Goal: Obtain resource: Download file/media

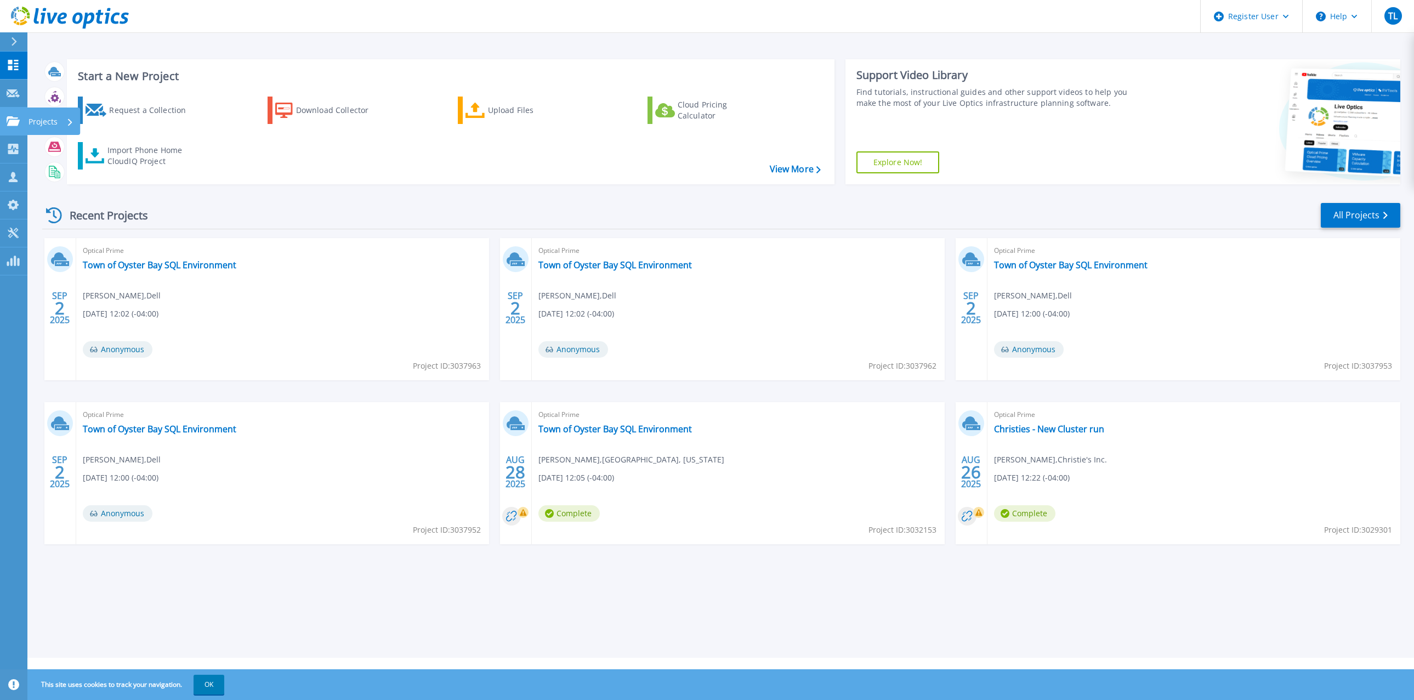
click at [9, 113] on link "Projects Projects" at bounding box center [13, 121] width 27 height 28
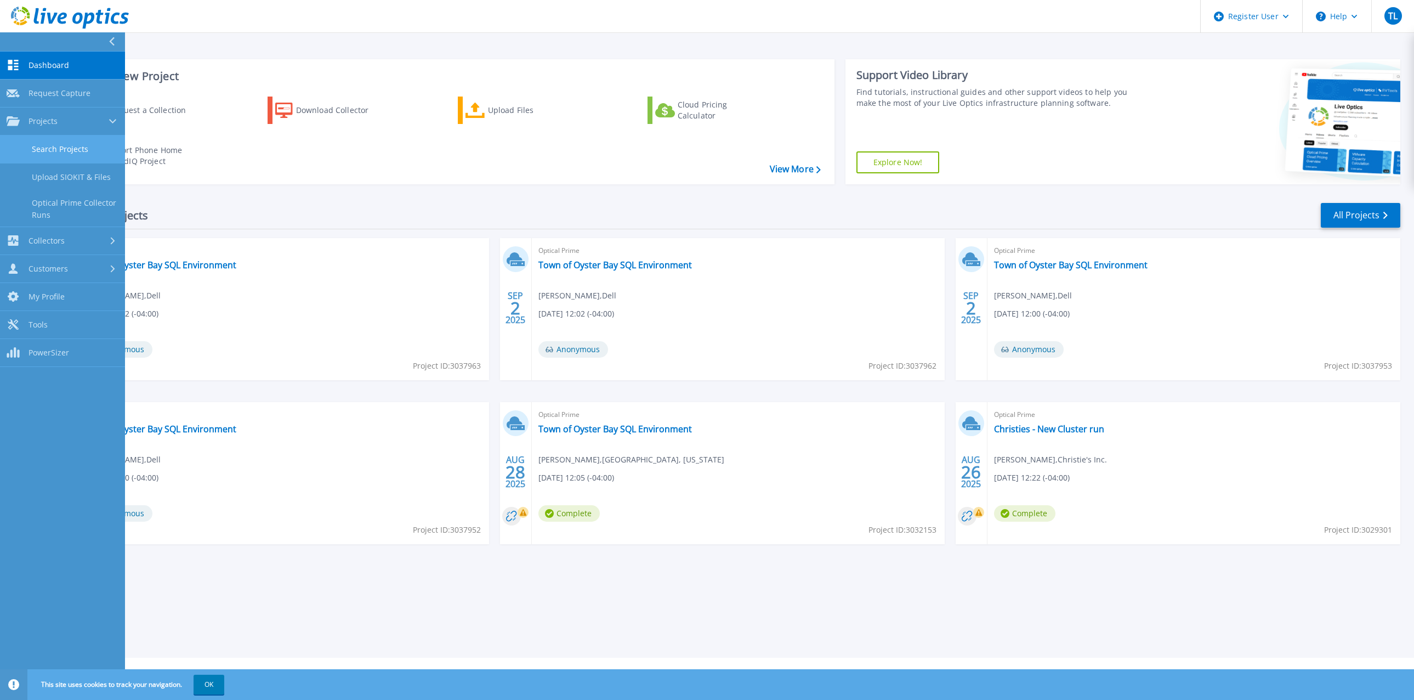
click at [70, 144] on link "Search Projects" at bounding box center [62, 149] width 125 height 28
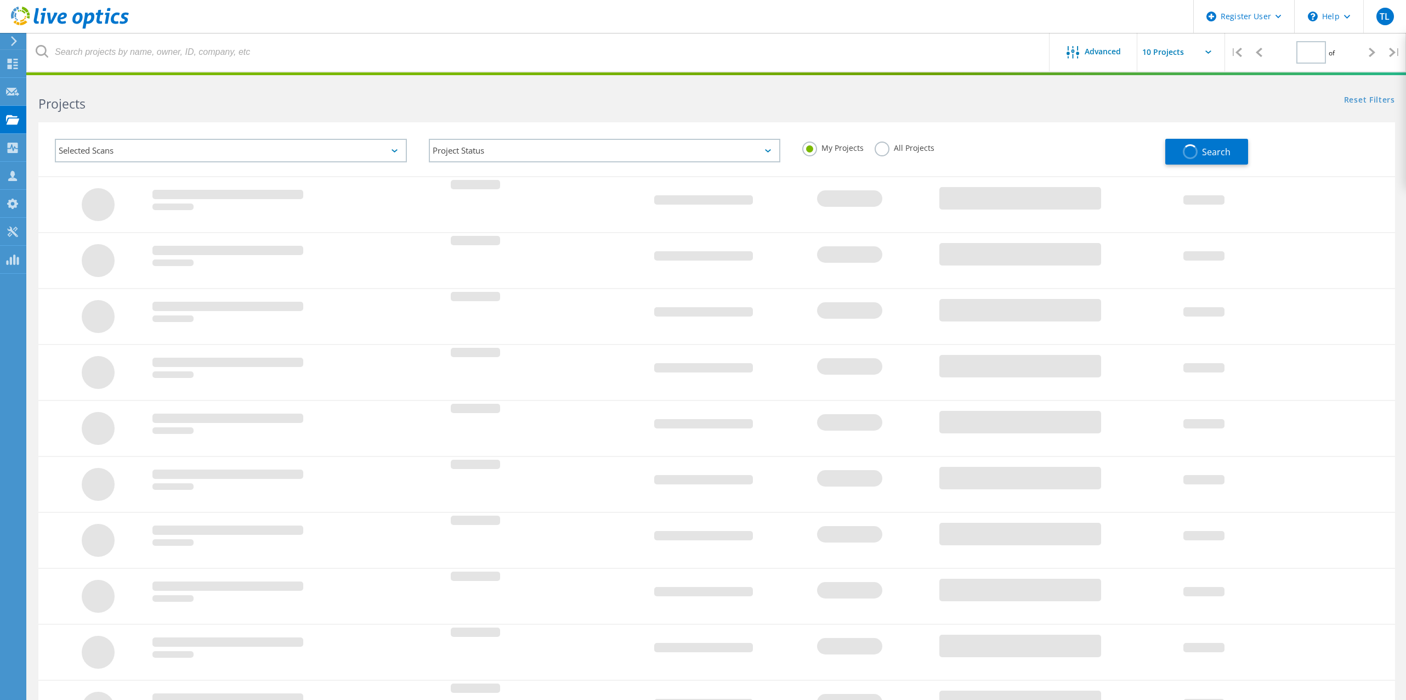
type input "1"
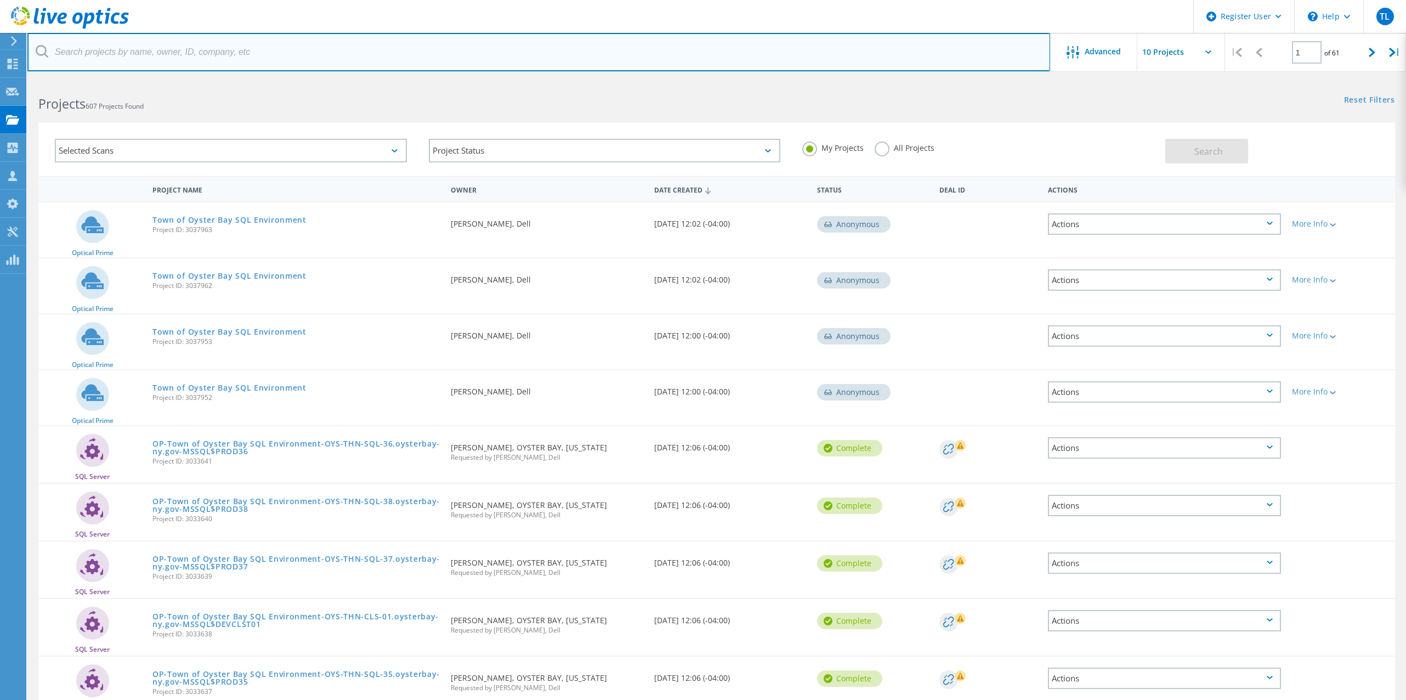
click at [363, 56] on input "text" at bounding box center [538, 52] width 1023 height 38
paste input "2950196"
type input "2950196"
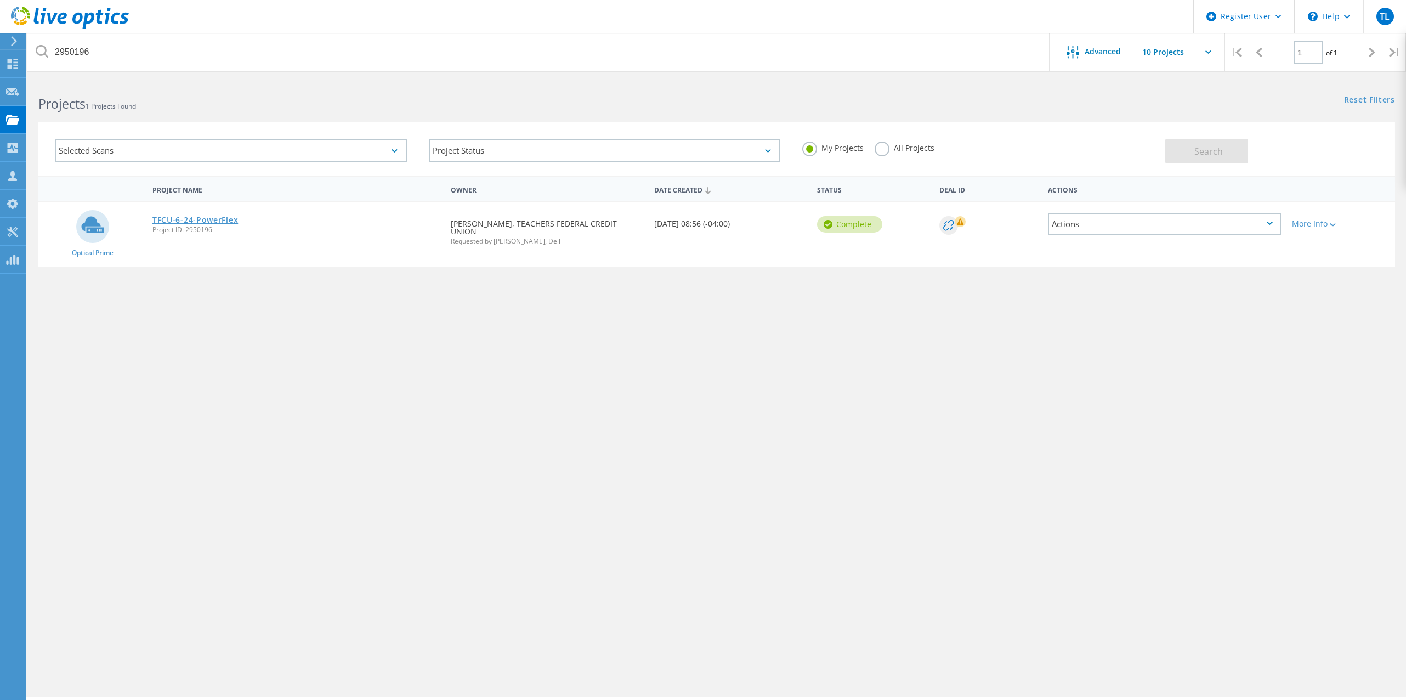
click at [216, 220] on link "TFCU-6-24-PowerFlex" at bounding box center [195, 220] width 86 height 8
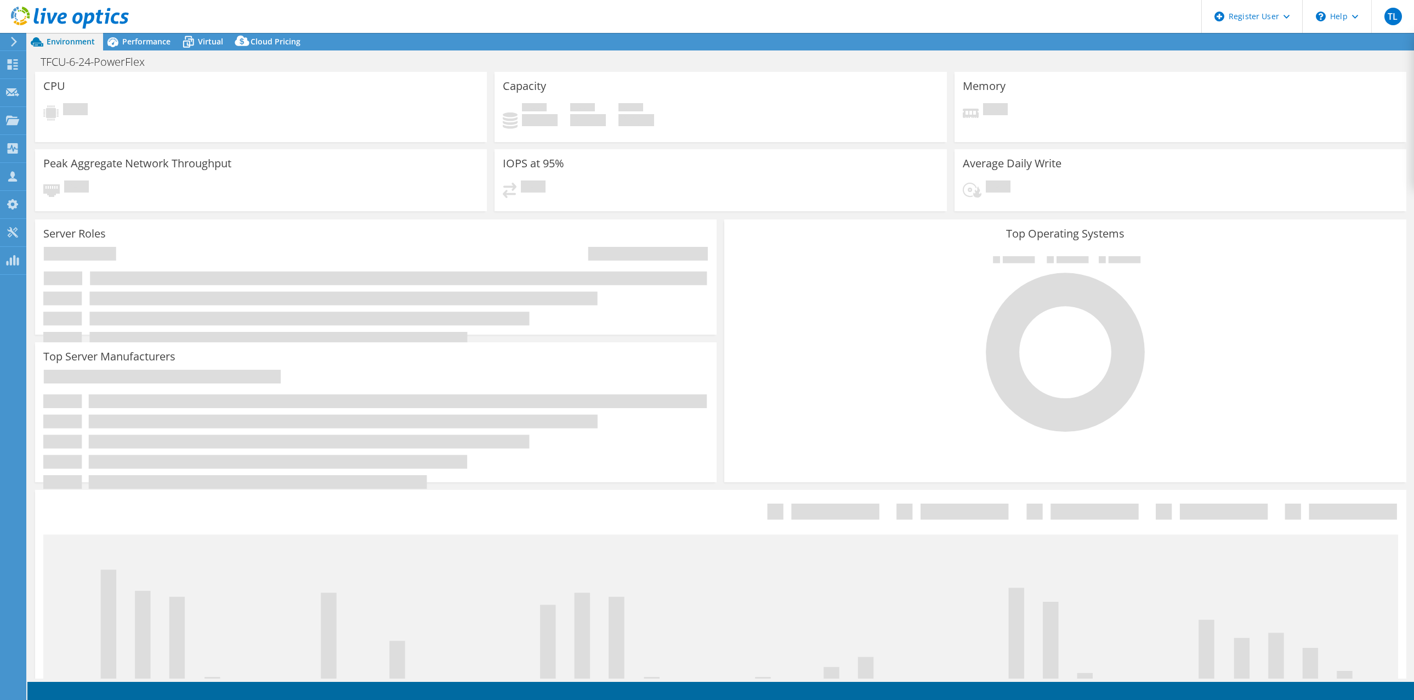
select select "USD"
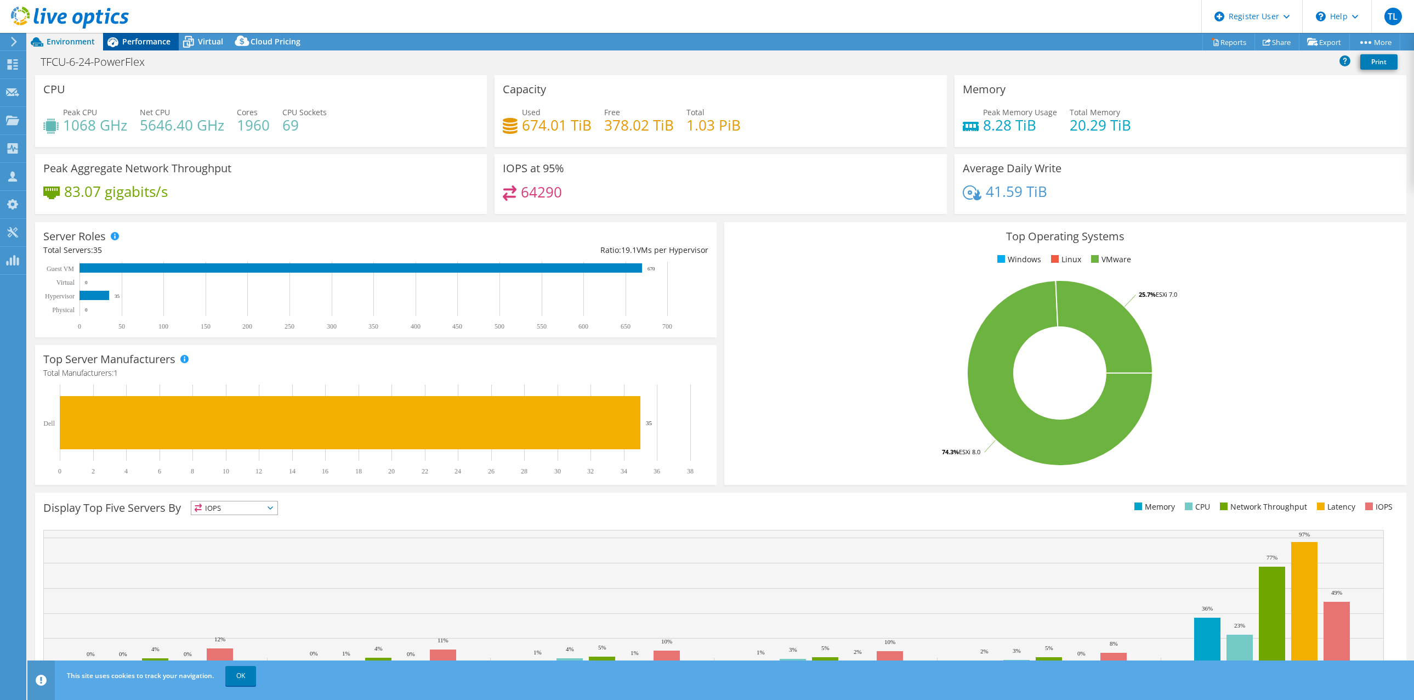
click at [153, 37] on span "Performance" at bounding box center [146, 41] width 48 height 10
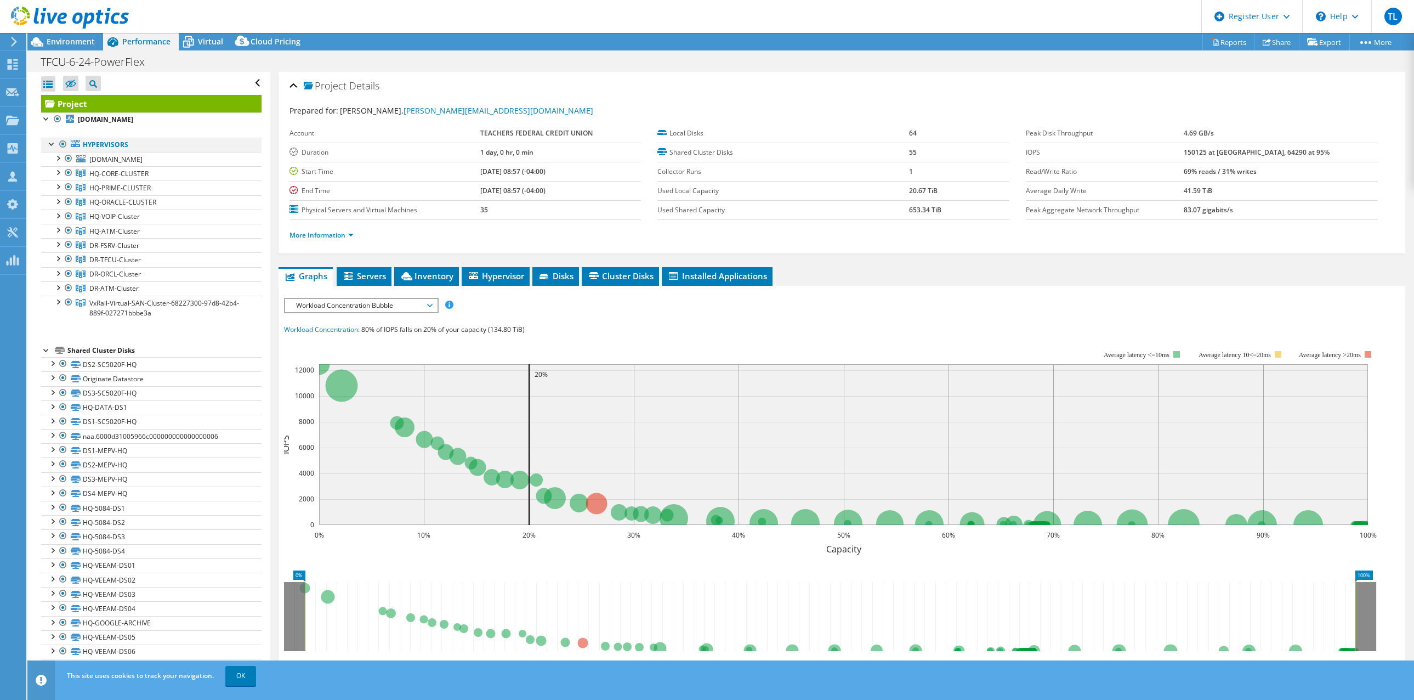
click at [59, 140] on div at bounding box center [63, 144] width 11 height 13
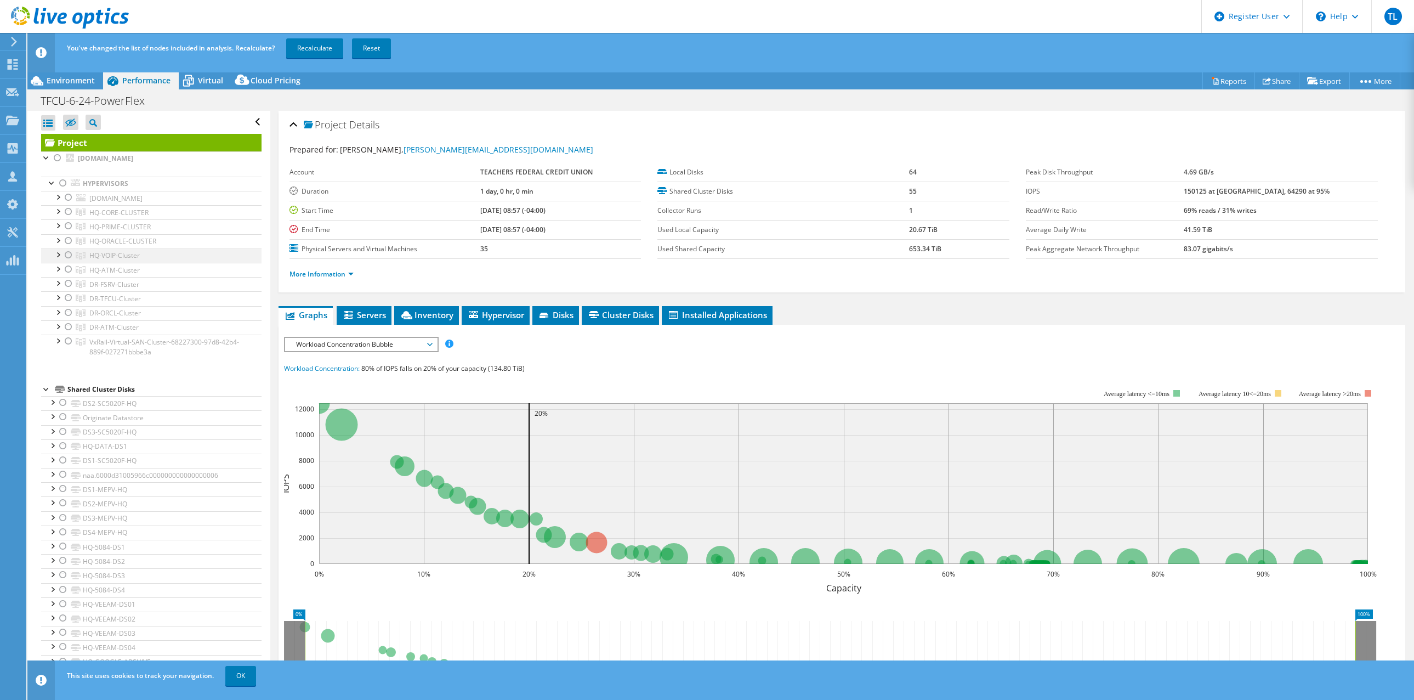
click at [67, 254] on div at bounding box center [68, 254] width 11 height 13
click at [67, 222] on div at bounding box center [68, 225] width 11 height 13
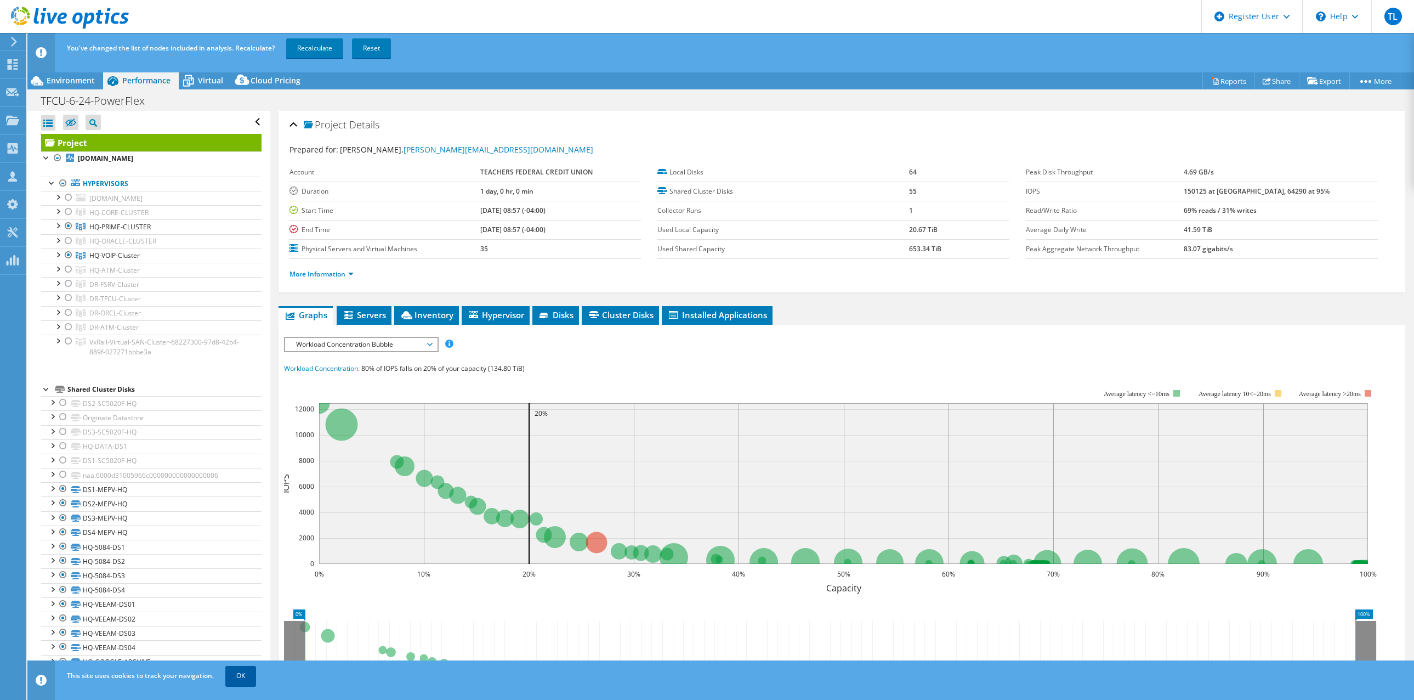
click at [240, 676] on link "OK" at bounding box center [240, 676] width 31 height 20
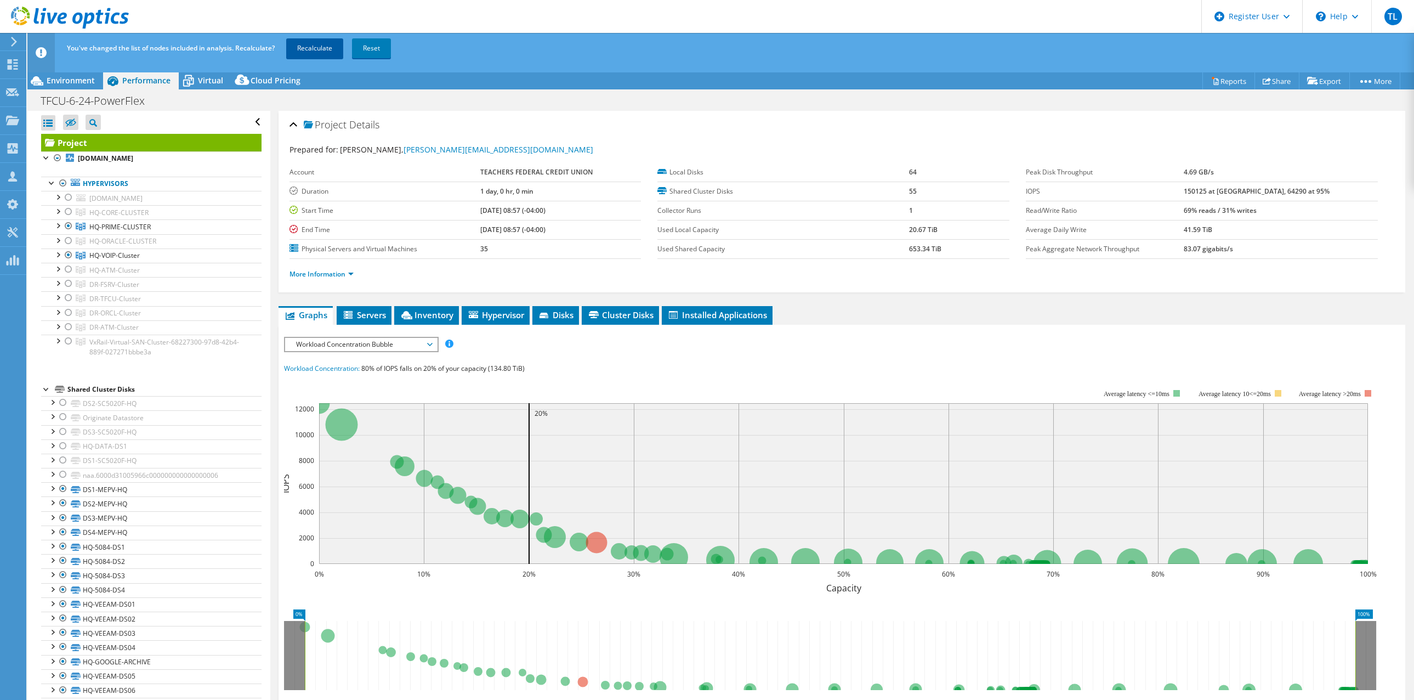
click at [328, 46] on link "Recalculate" at bounding box center [314, 48] width 57 height 20
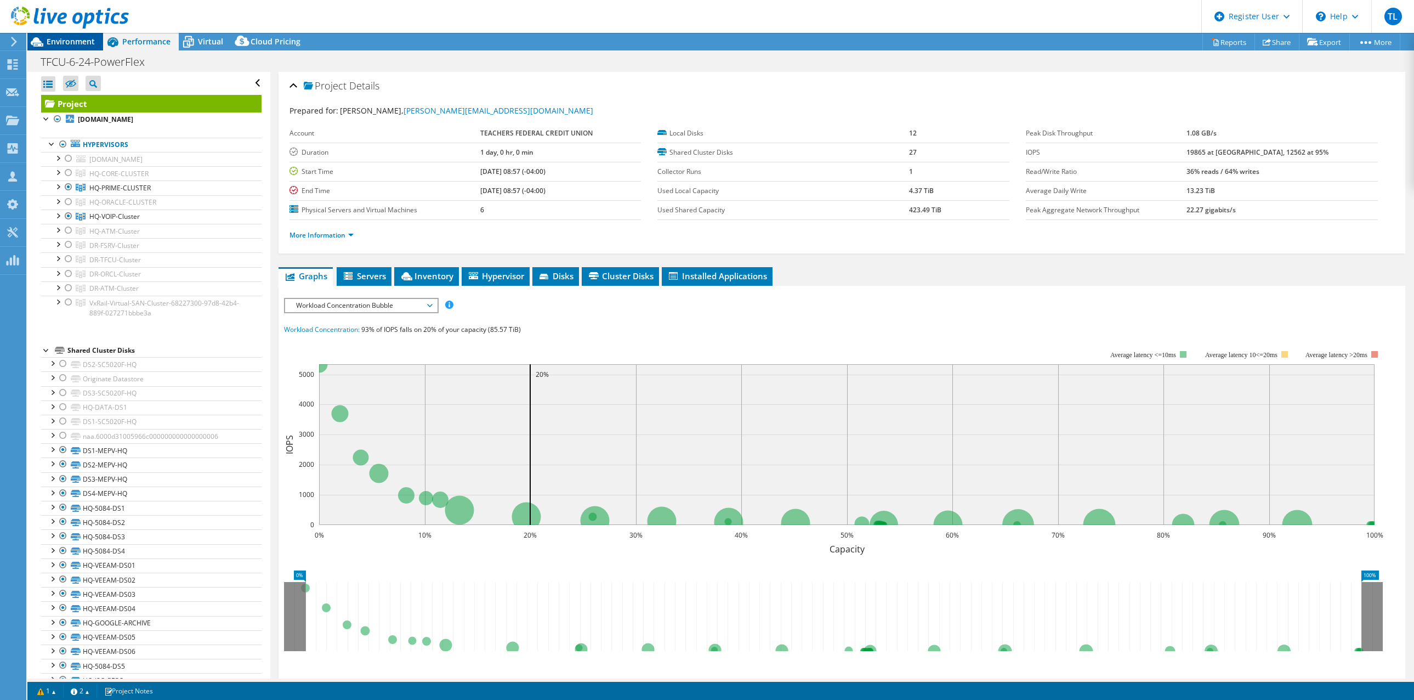
click at [78, 39] on span "Environment" at bounding box center [71, 41] width 48 height 10
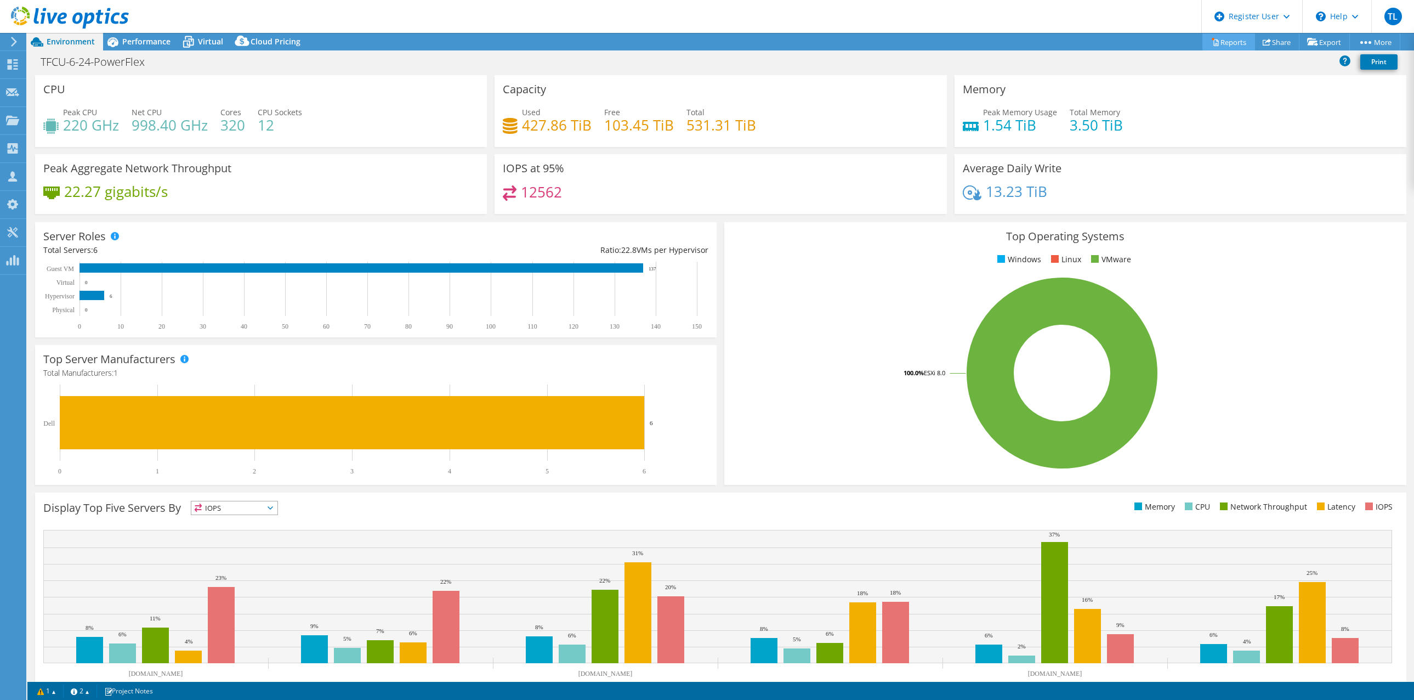
click at [1228, 44] on link "Reports" at bounding box center [1229, 41] width 53 height 17
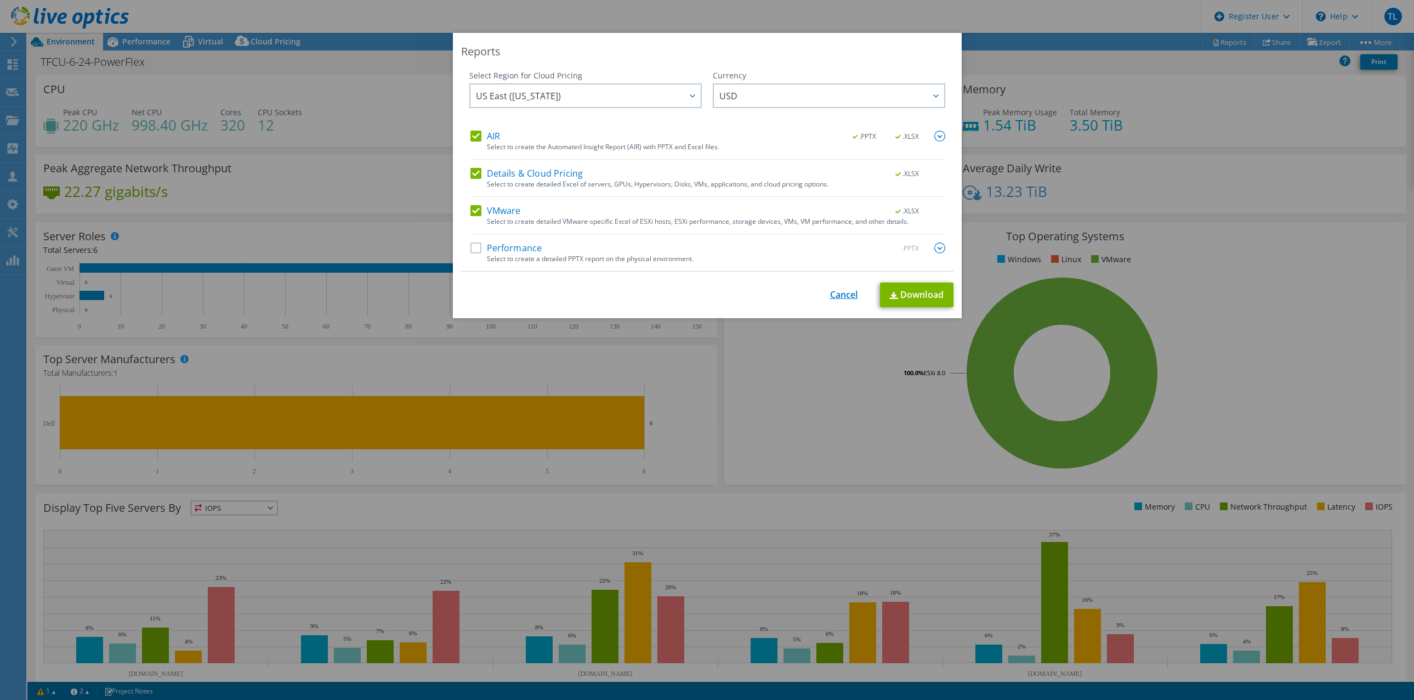
click at [840, 296] on link "Cancel" at bounding box center [844, 295] width 28 height 10
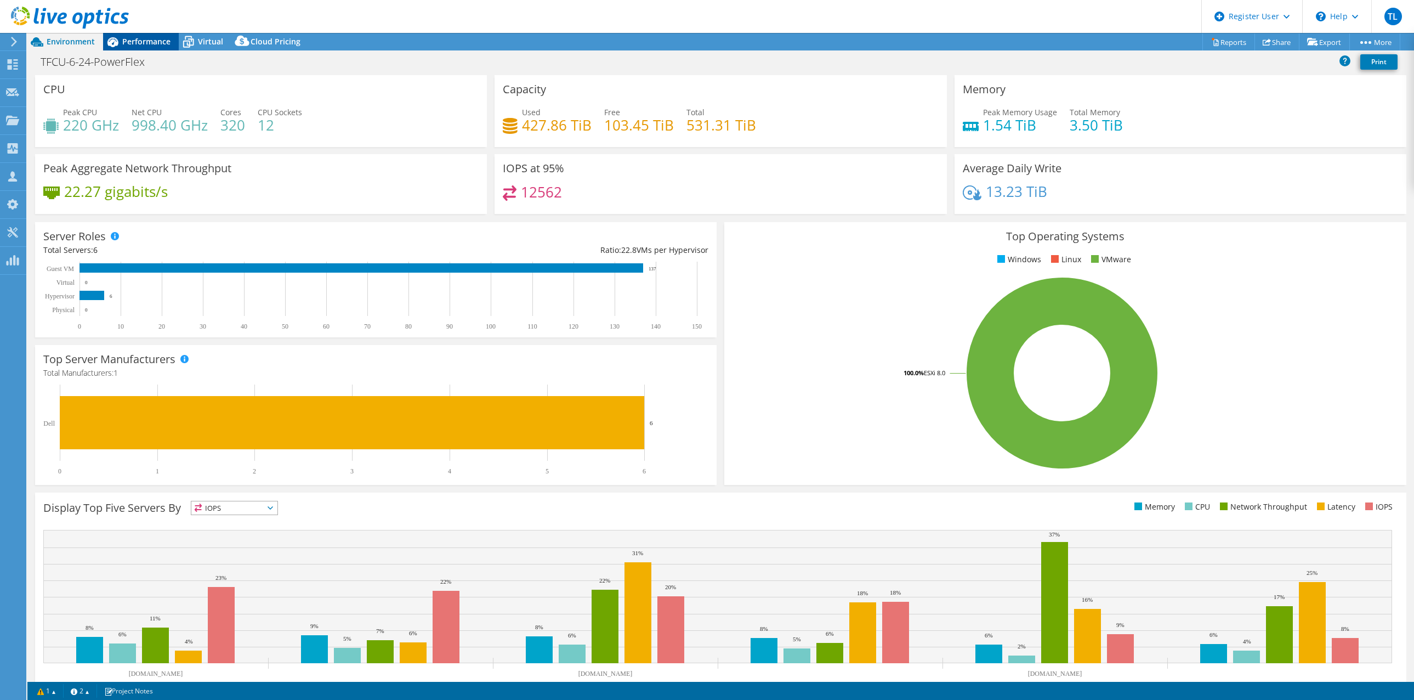
click at [148, 38] on span "Performance" at bounding box center [146, 41] width 48 height 10
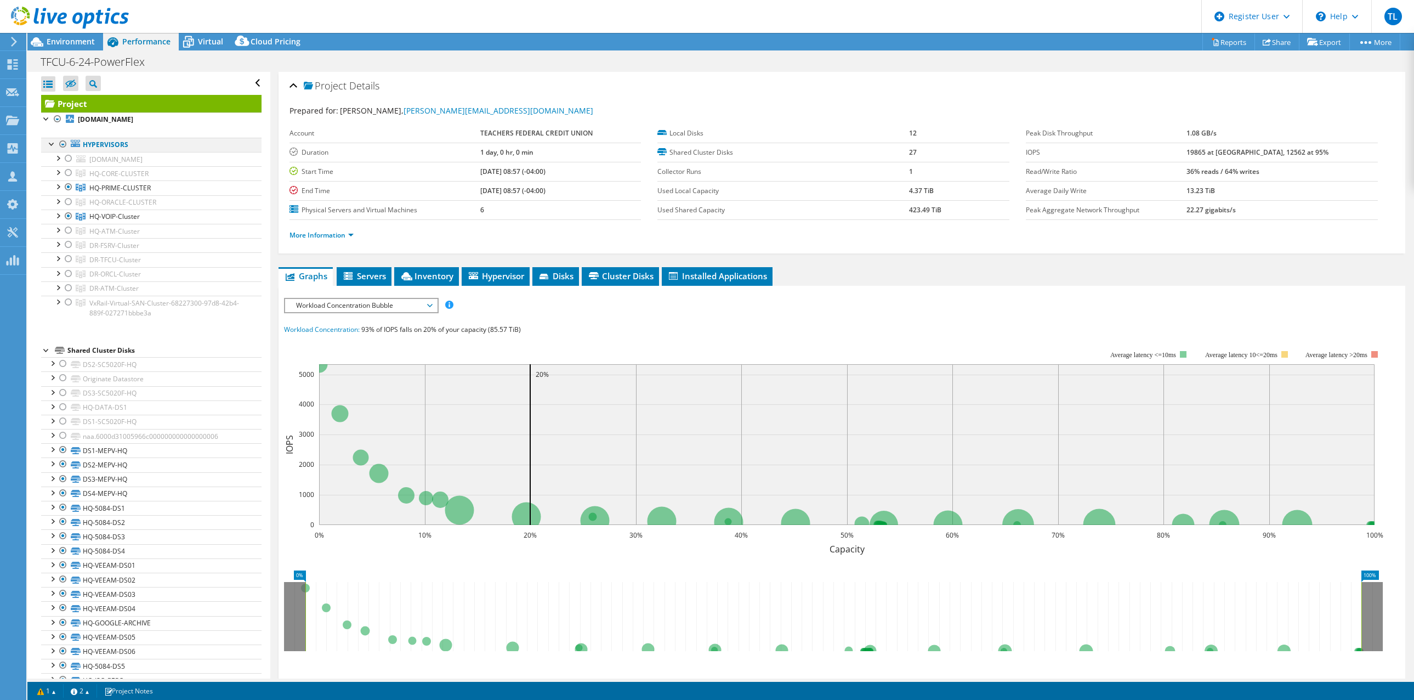
click at [63, 140] on div at bounding box center [63, 144] width 11 height 13
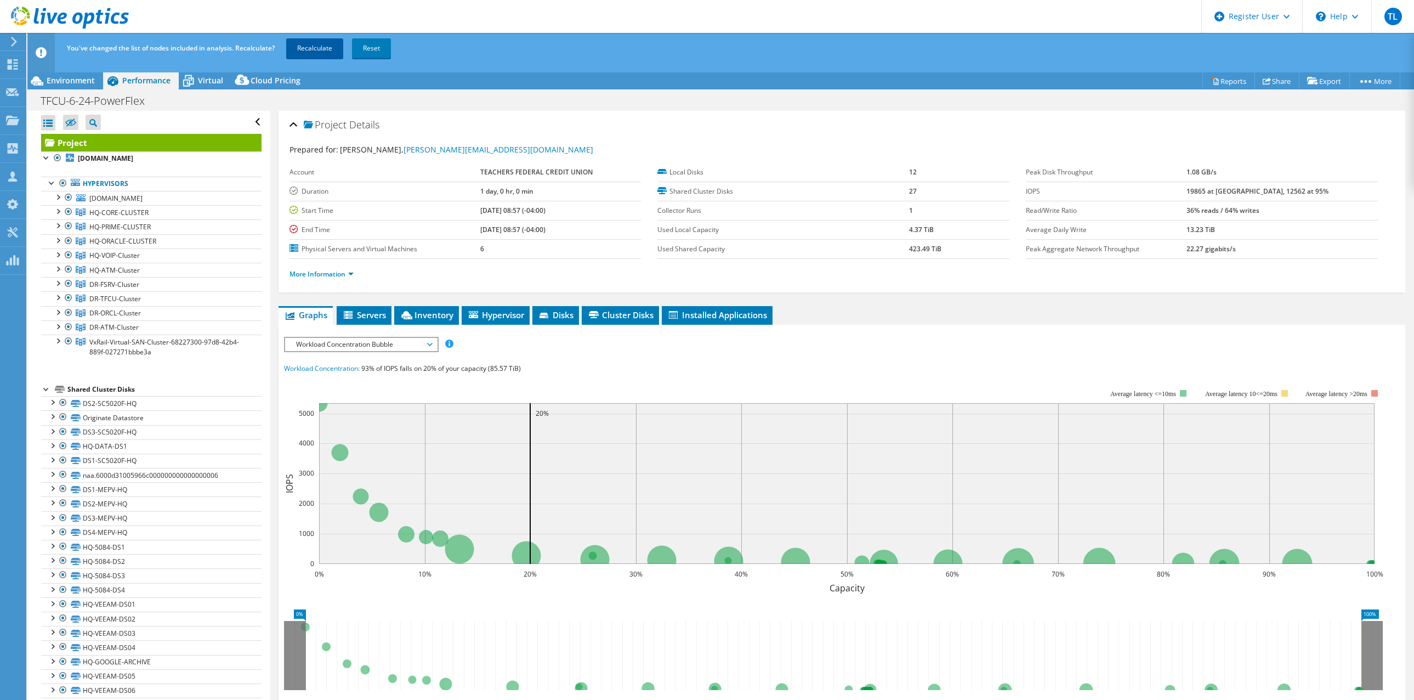
click at [321, 46] on link "Recalculate" at bounding box center [314, 48] width 57 height 20
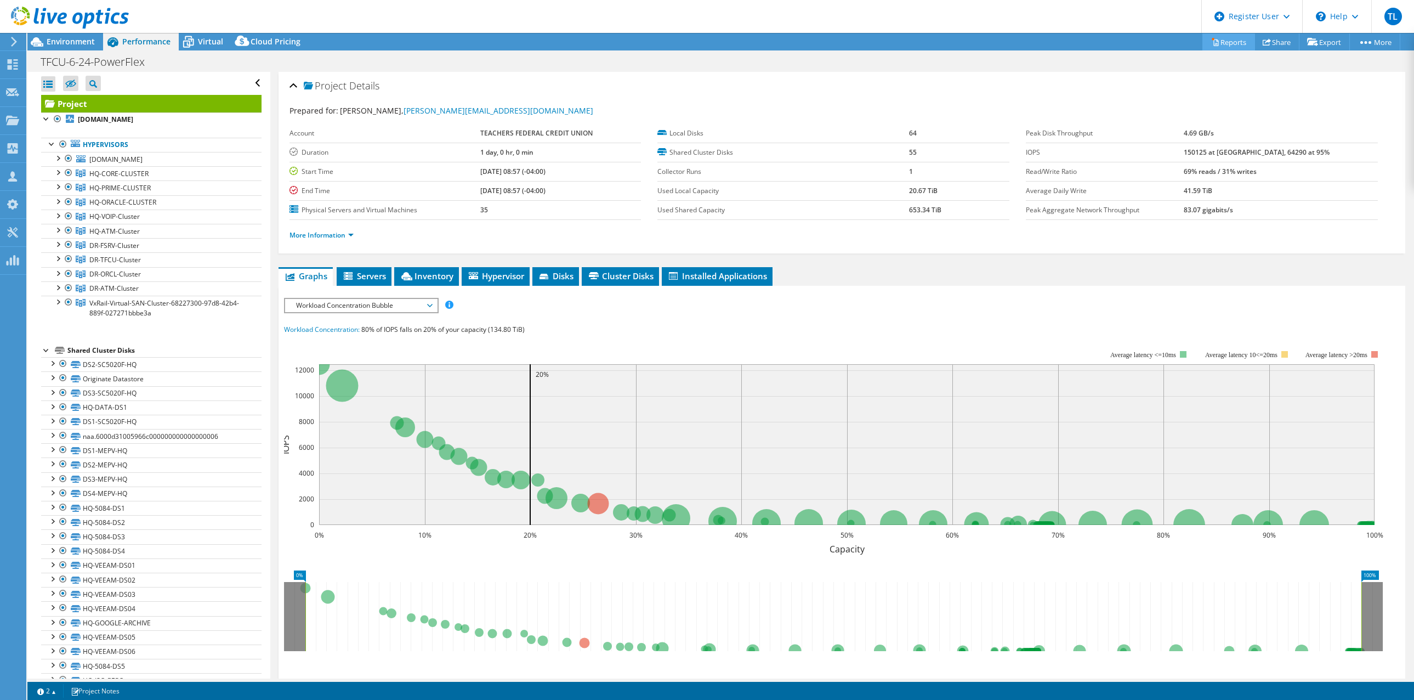
click at [1218, 36] on link "Reports" at bounding box center [1229, 41] width 53 height 17
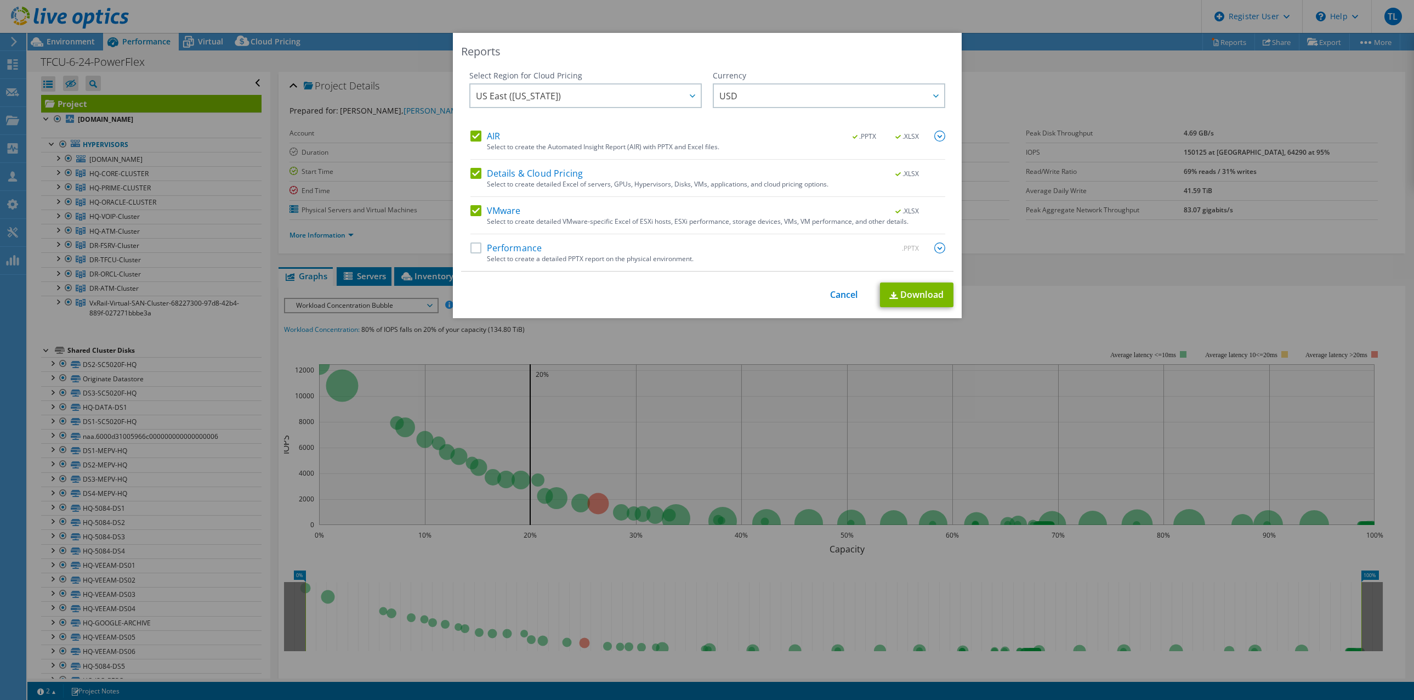
click at [471, 247] on label "Performance" at bounding box center [507, 247] width 72 height 11
click at [0, 0] on input "Performance" at bounding box center [0, 0] width 0 height 0
click at [935, 249] on img at bounding box center [940, 247] width 11 height 11
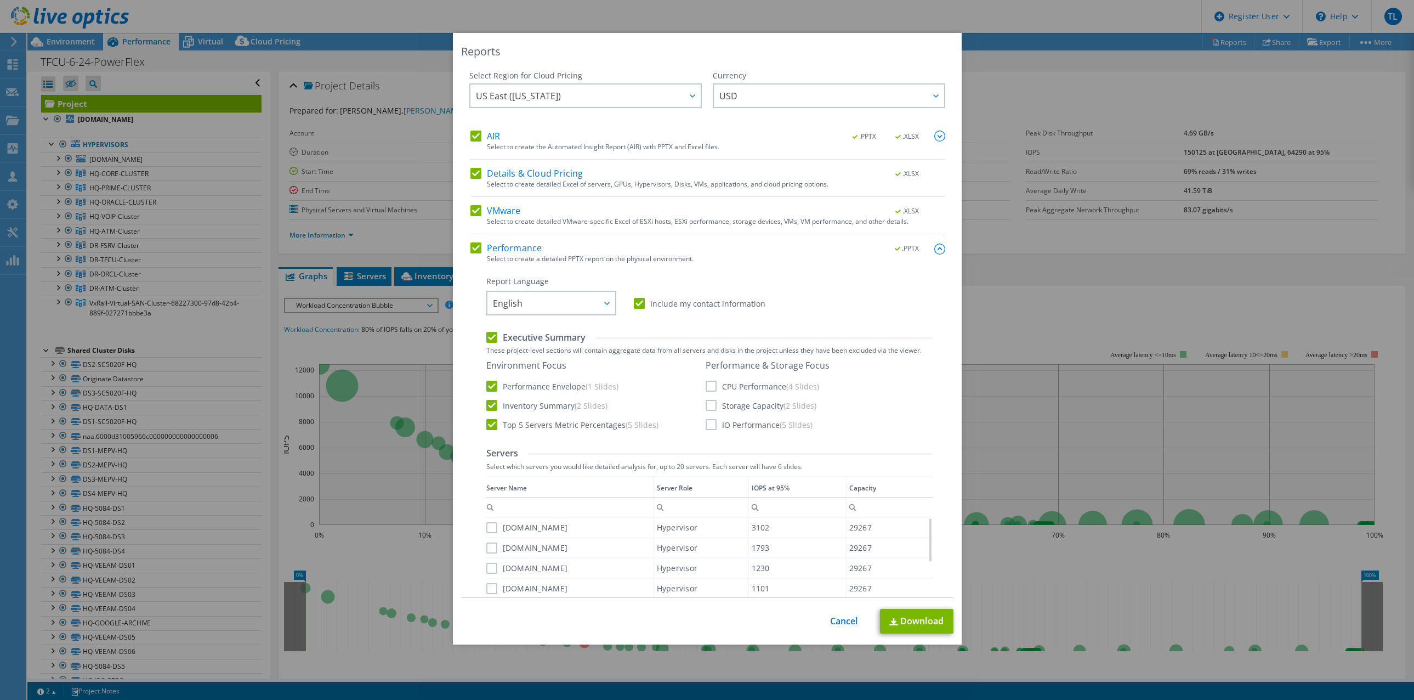
click at [706, 384] on label "CPU Performance (4 Slides)" at bounding box center [763, 386] width 114 height 11
click at [0, 0] on input "CPU Performance (4 Slides)" at bounding box center [0, 0] width 0 height 0
click at [710, 404] on label "Storage Capacity (2 Slides)" at bounding box center [761, 405] width 111 height 11
click at [0, 0] on input "Storage Capacity (2 Slides)" at bounding box center [0, 0] width 0 height 0
click at [709, 422] on label "IO Performance (5 Slides)" at bounding box center [759, 424] width 107 height 11
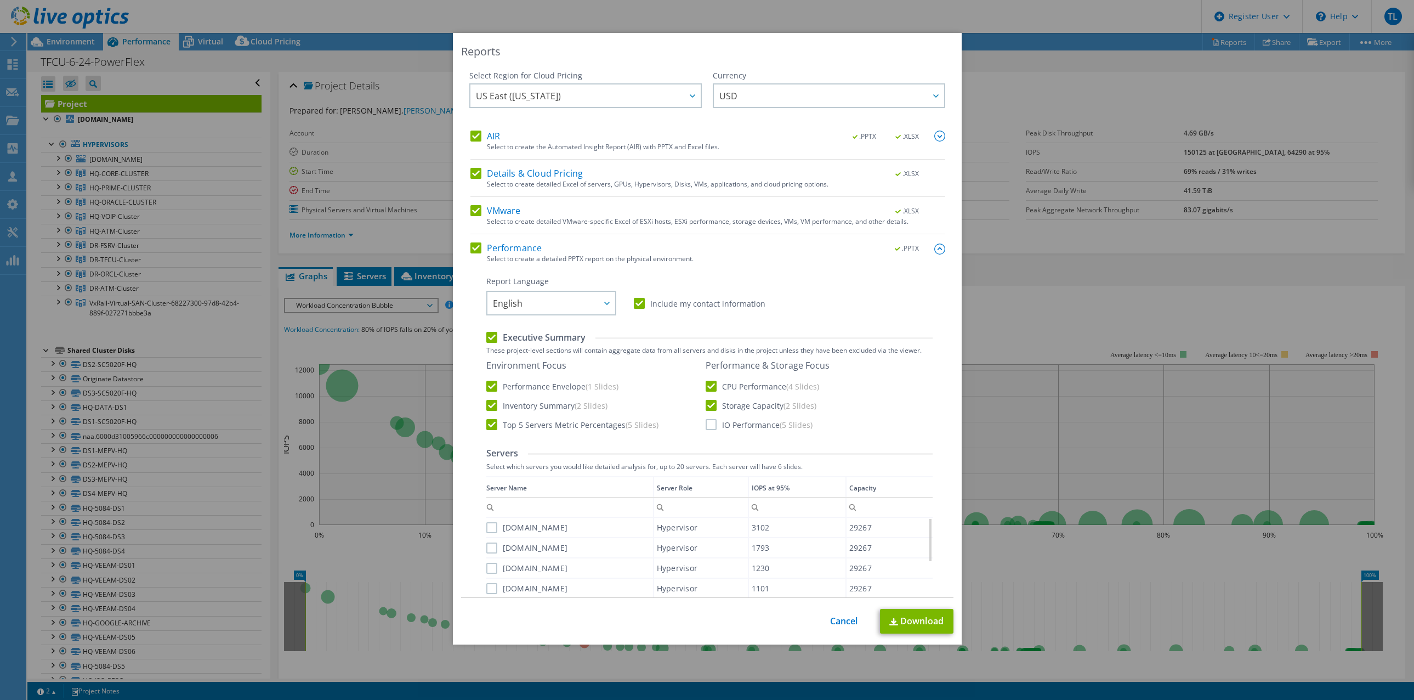
click at [0, 0] on input "IO Performance (5 Slides)" at bounding box center [0, 0] width 0 height 0
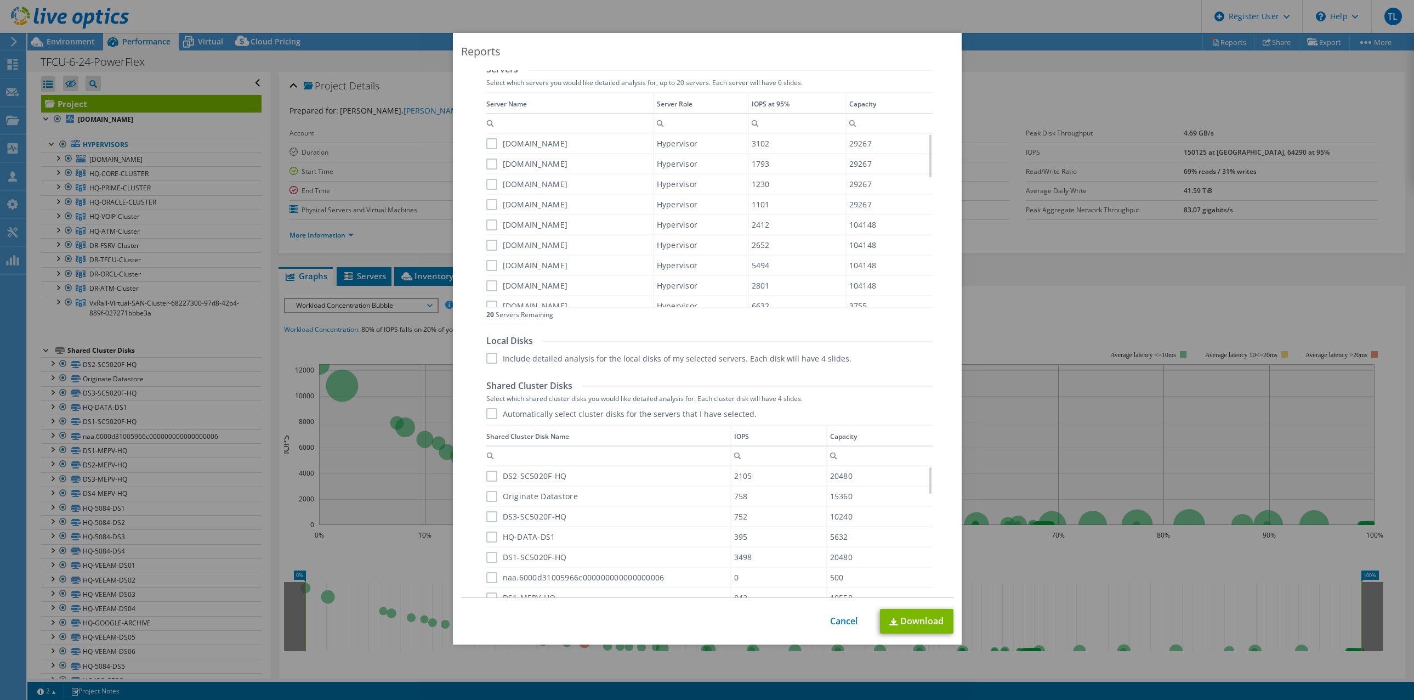
scroll to position [402, 0]
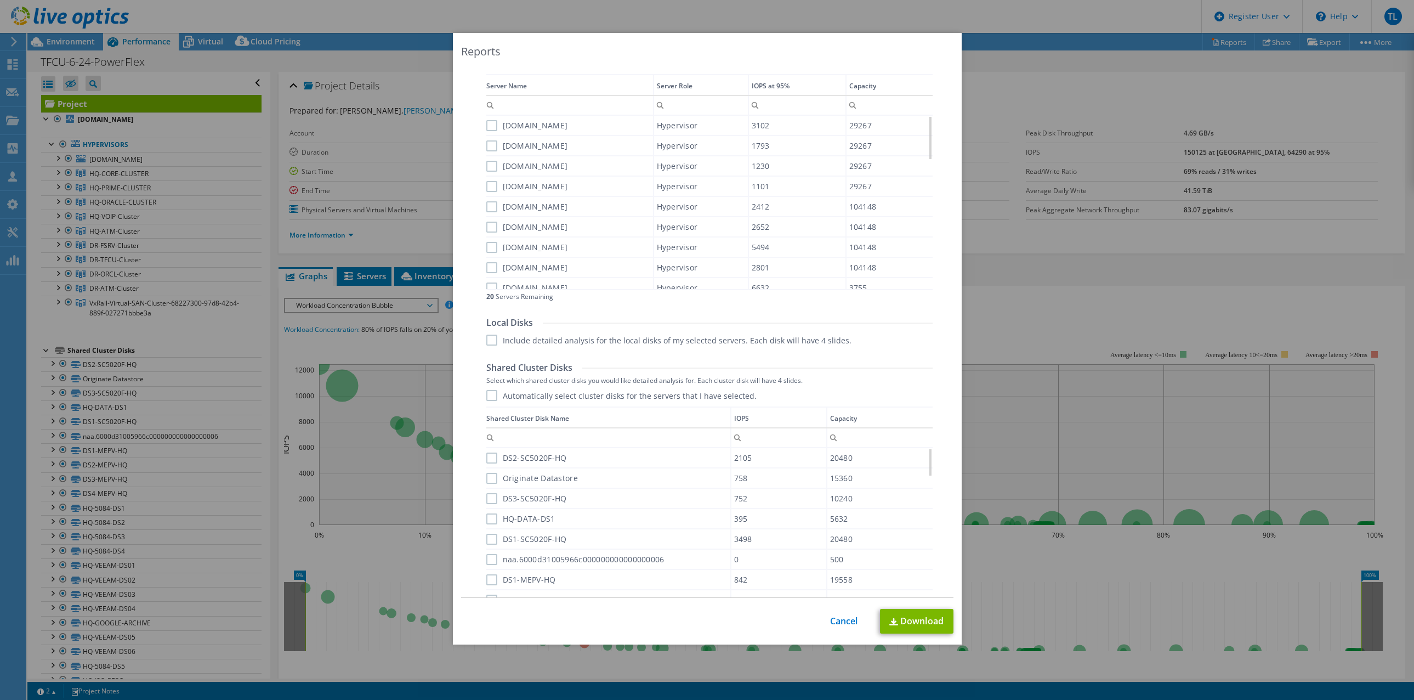
click at [486, 396] on label "Automatically select cluster disks for the servers that I have selected." at bounding box center [621, 395] width 270 height 11
click at [0, 0] on input "Automatically select cluster disks for the servers that I have selected." at bounding box center [0, 0] width 0 height 0
click at [486, 392] on label "Automatically select cluster disks for the servers that I have selected." at bounding box center [621, 395] width 270 height 11
click at [0, 0] on input "Automatically select cluster disks for the servers that I have selected." at bounding box center [0, 0] width 0 height 0
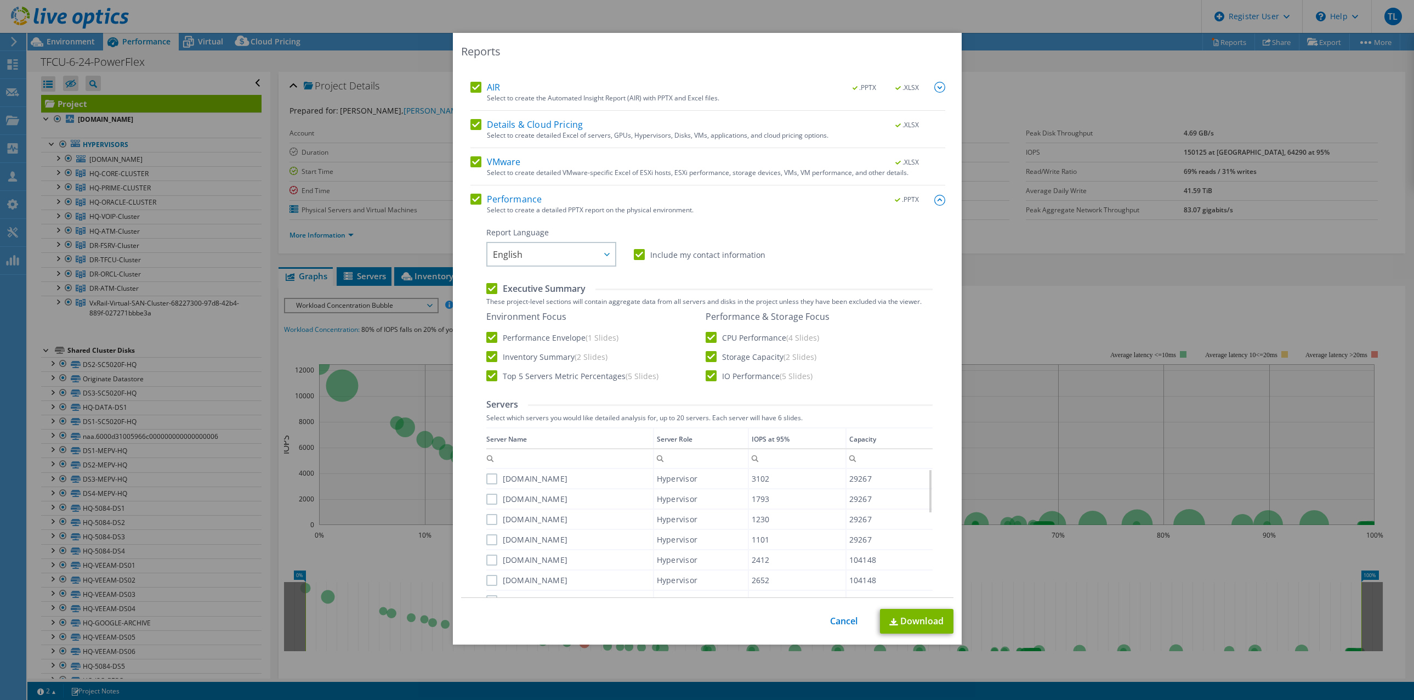
scroll to position [0, 0]
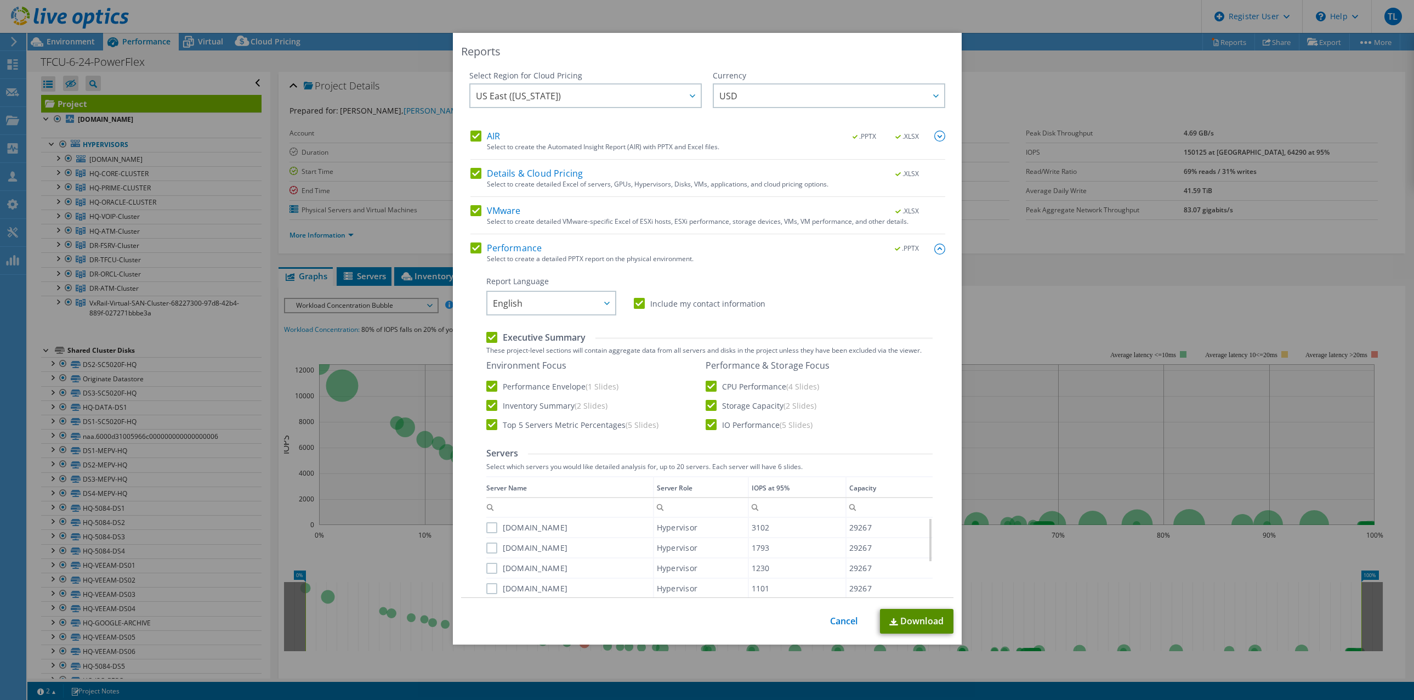
click at [908, 619] on link "Download" at bounding box center [916, 621] width 73 height 25
click at [1069, 440] on div "Reports Select Region for Cloud Pricing Asia Pacific ([GEOGRAPHIC_DATA]) [GEOGR…" at bounding box center [707, 350] width 1414 height 634
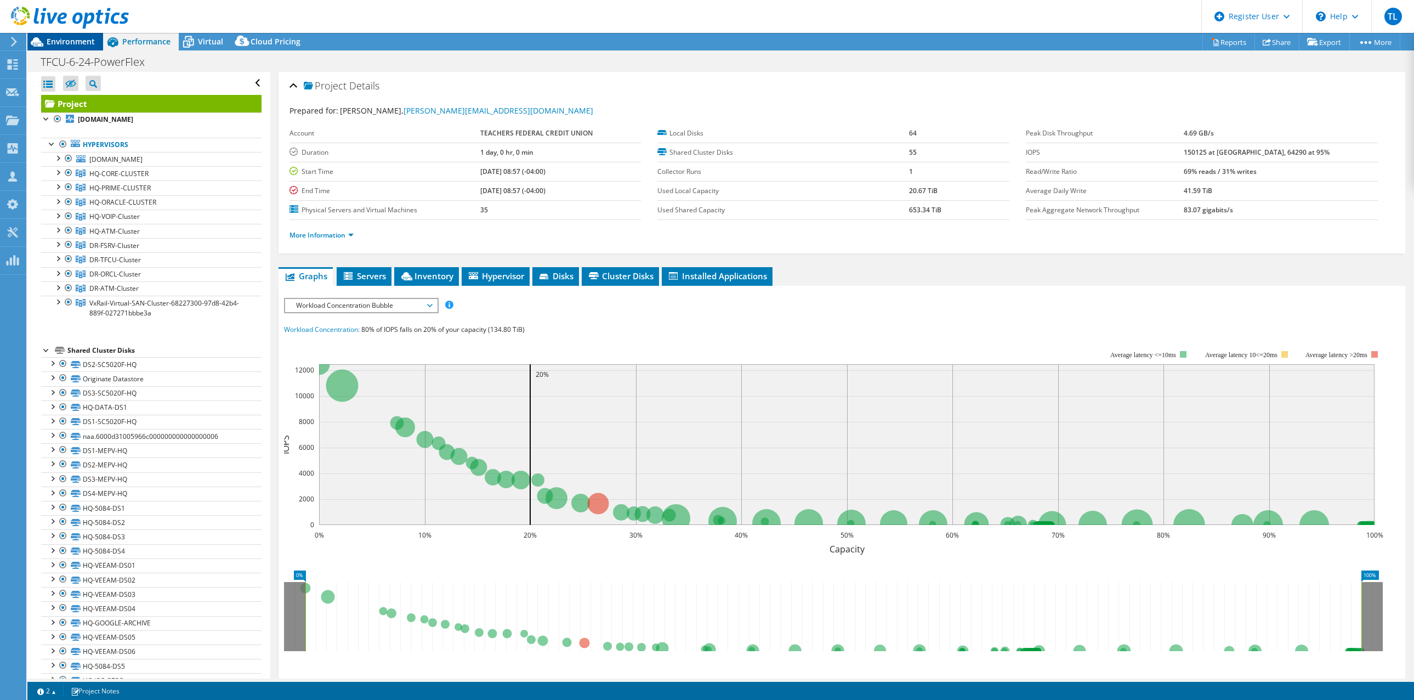
click at [60, 39] on span "Environment" at bounding box center [71, 41] width 48 height 10
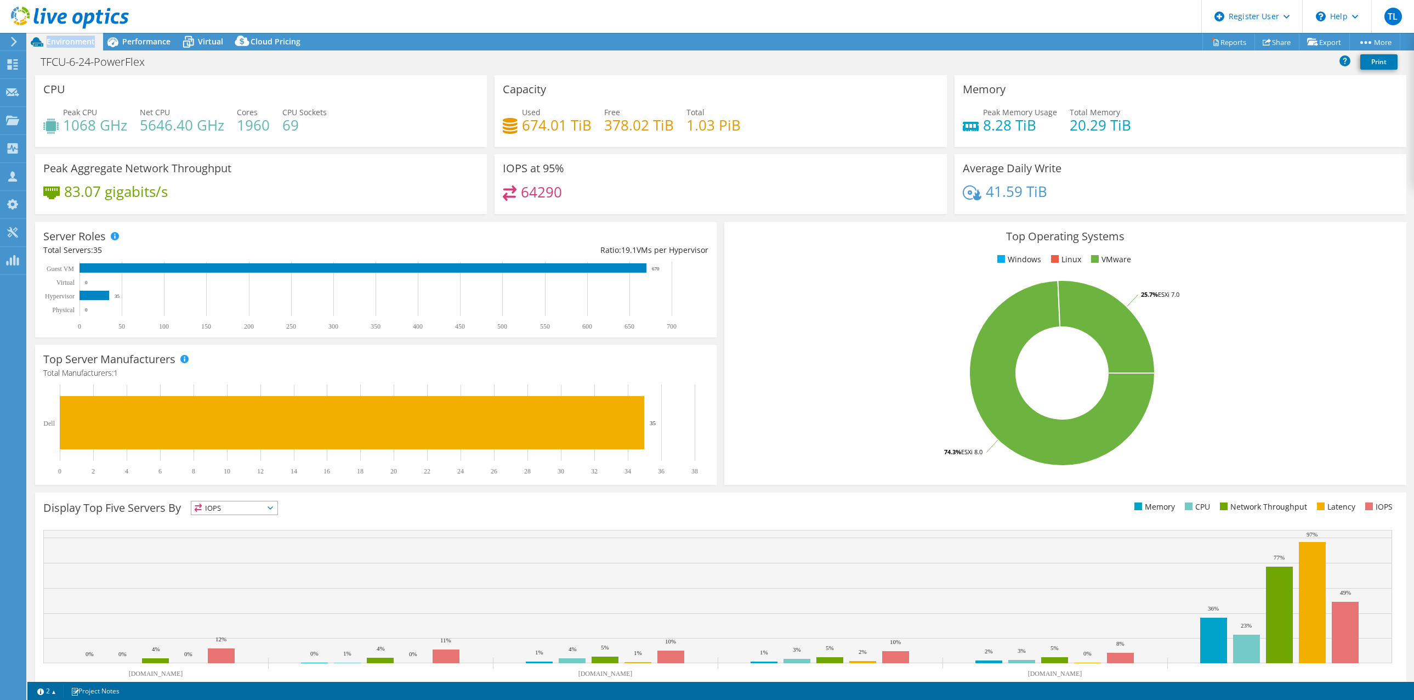
click at [60, 39] on span "Environment" at bounding box center [71, 41] width 48 height 10
drag, startPoint x: 60, startPoint y: 39, endPoint x: 159, endPoint y: 40, distance: 99.3
click at [159, 40] on span "Performance" at bounding box center [146, 41] width 48 height 10
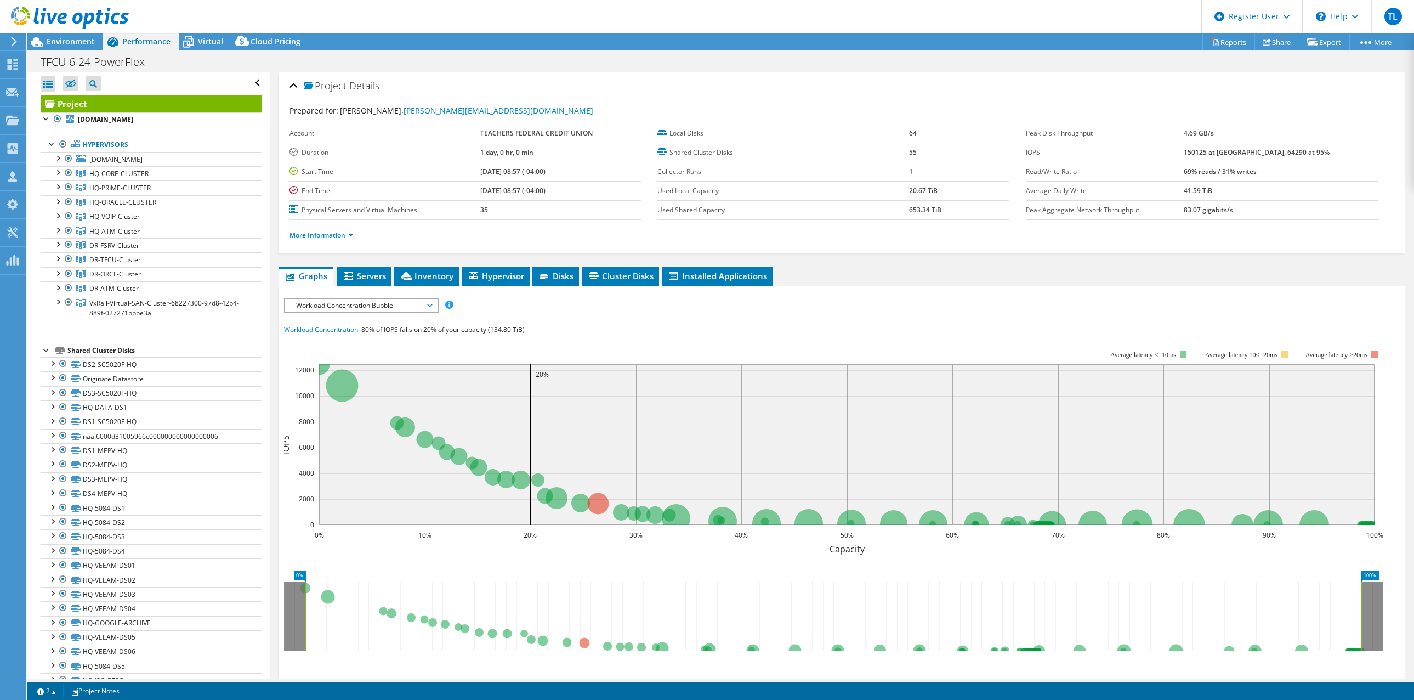
click at [159, 40] on span "Performance" at bounding box center [146, 41] width 48 height 10
click at [60, 141] on div at bounding box center [63, 144] width 11 height 13
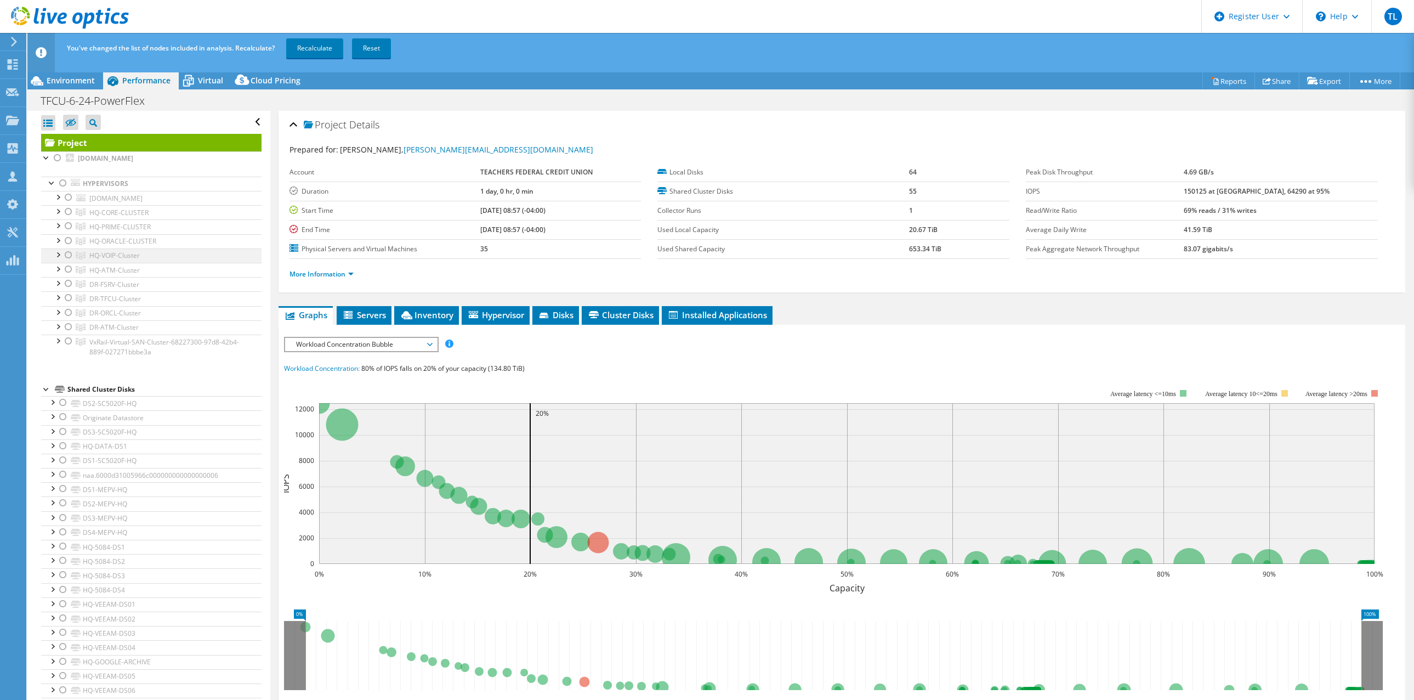
click at [67, 252] on div at bounding box center [68, 254] width 11 height 13
click at [58, 254] on div at bounding box center [57, 253] width 11 height 11
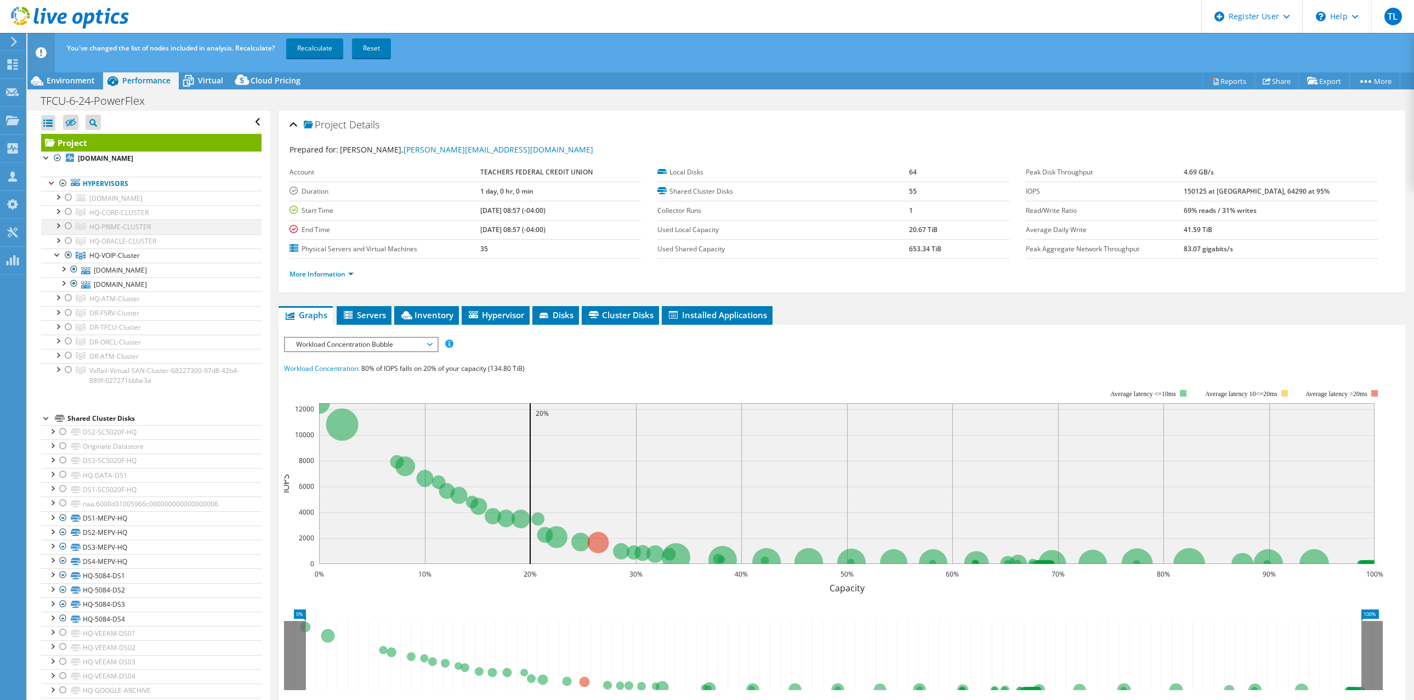
click at [57, 222] on div at bounding box center [57, 224] width 11 height 11
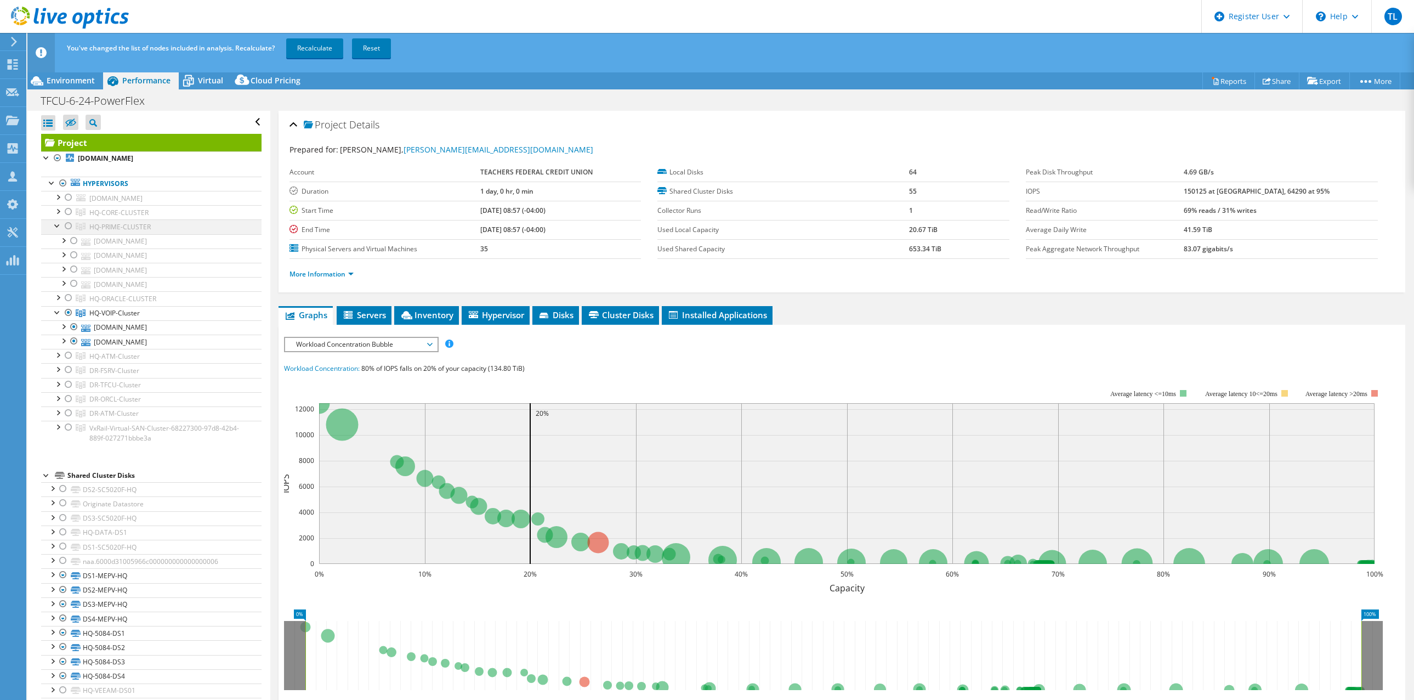
click at [54, 224] on div at bounding box center [57, 224] width 11 height 11
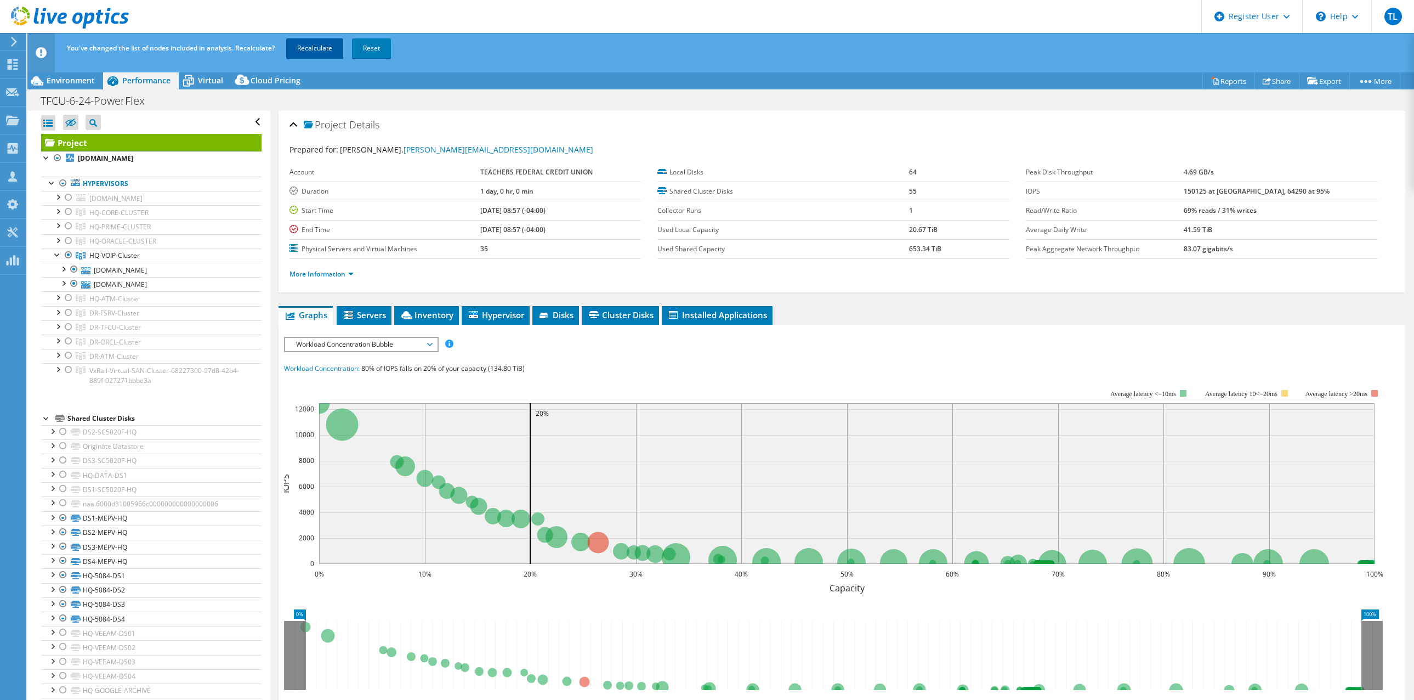
click at [321, 48] on link "Recalculate" at bounding box center [314, 48] width 57 height 20
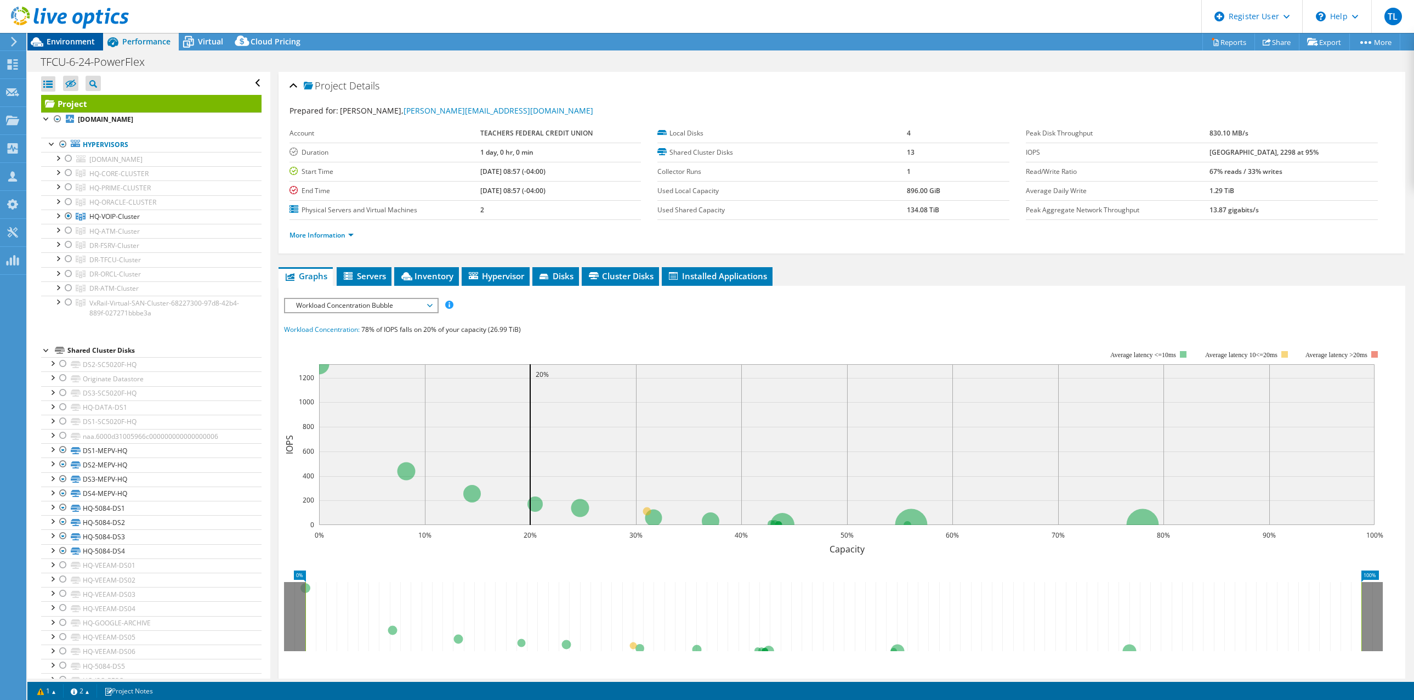
click at [79, 41] on span "Environment" at bounding box center [71, 41] width 48 height 10
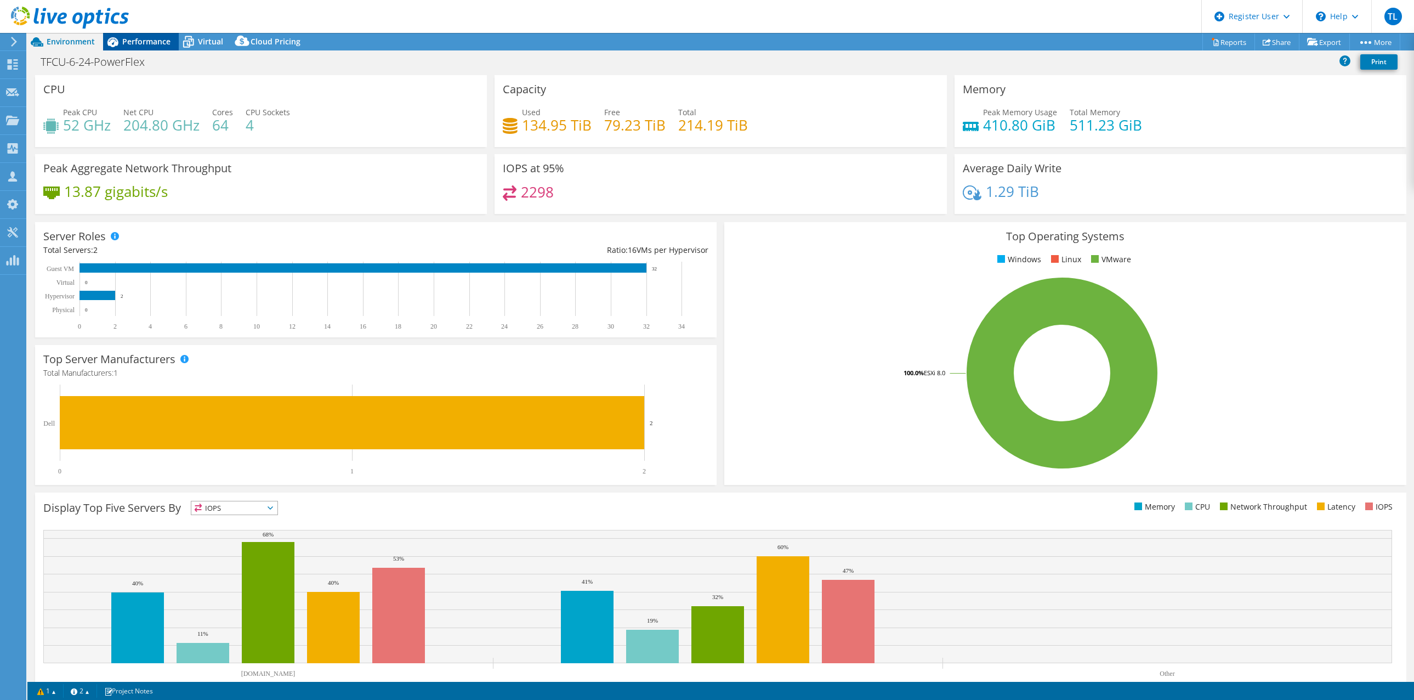
click at [147, 44] on span "Performance" at bounding box center [146, 41] width 48 height 10
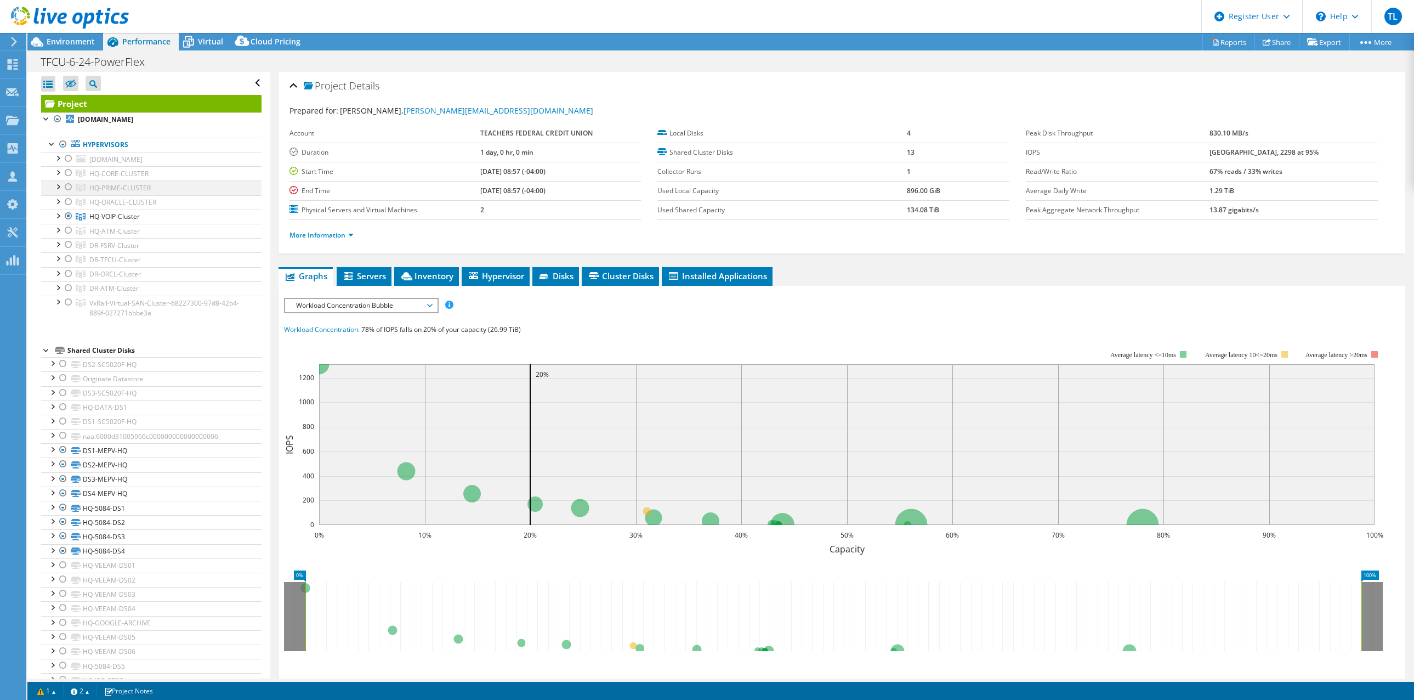
click at [67, 185] on div at bounding box center [68, 186] width 11 height 13
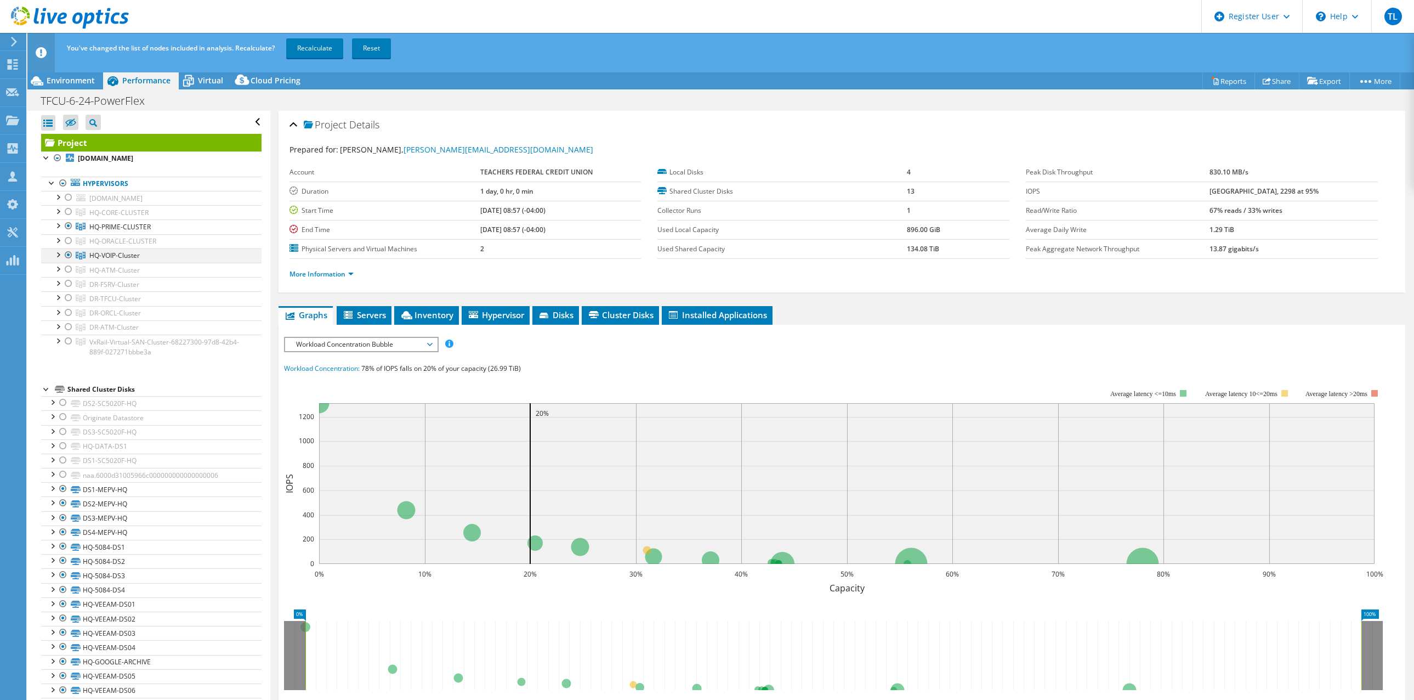
click at [70, 254] on div at bounding box center [68, 254] width 11 height 13
click at [325, 46] on link "Recalculate" at bounding box center [314, 48] width 57 height 20
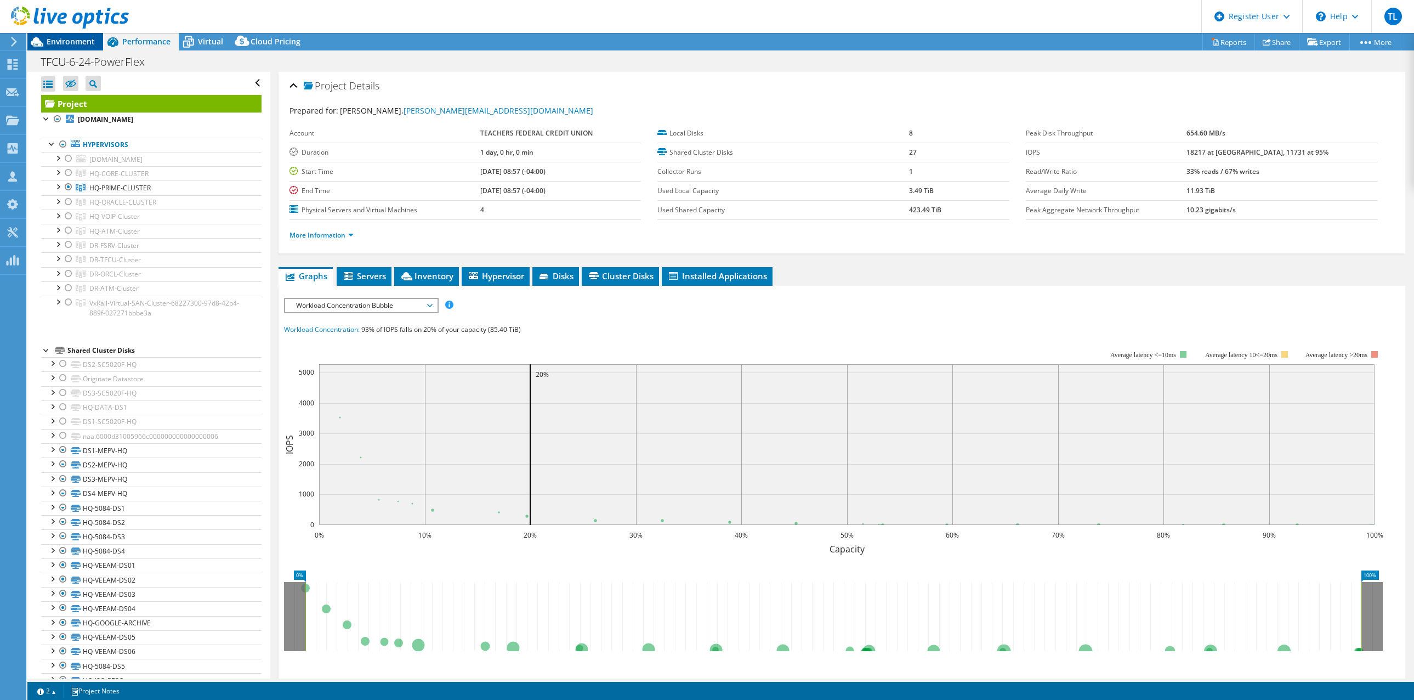
click at [73, 39] on span "Environment" at bounding box center [71, 41] width 48 height 10
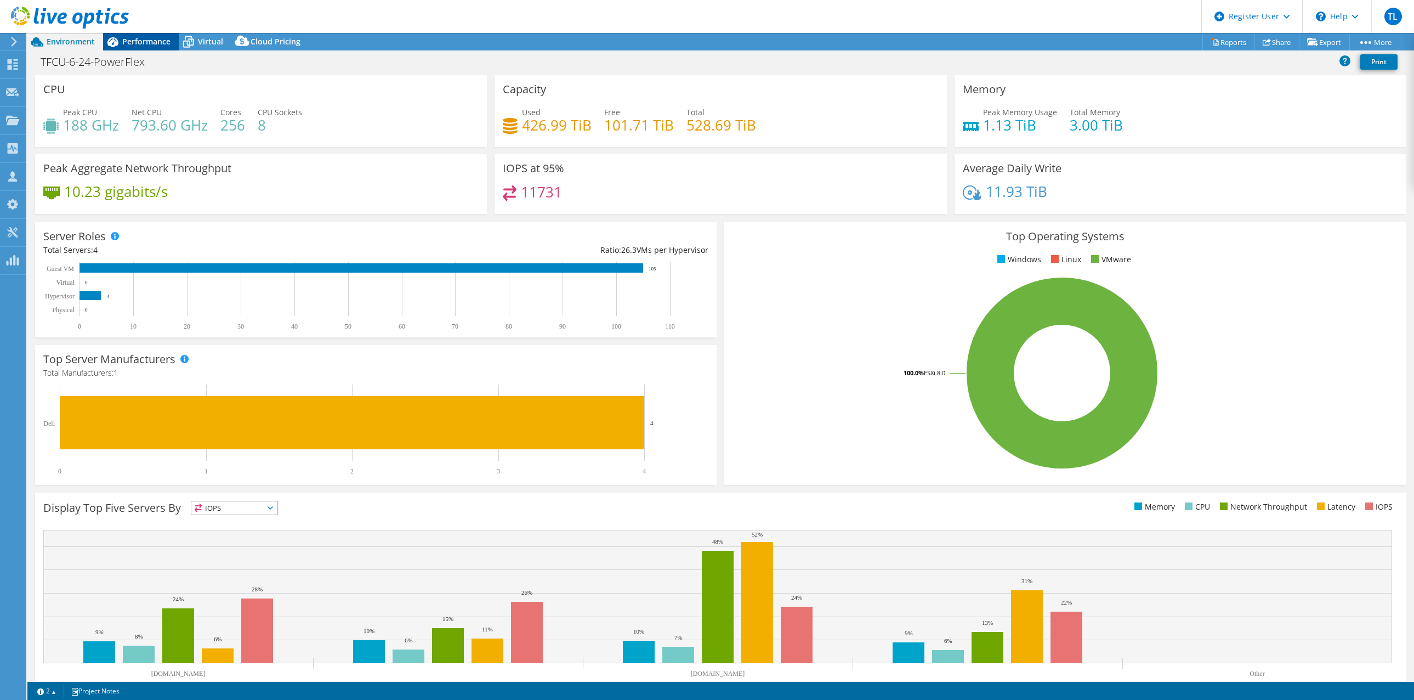
click at [158, 42] on span "Performance" at bounding box center [146, 41] width 48 height 10
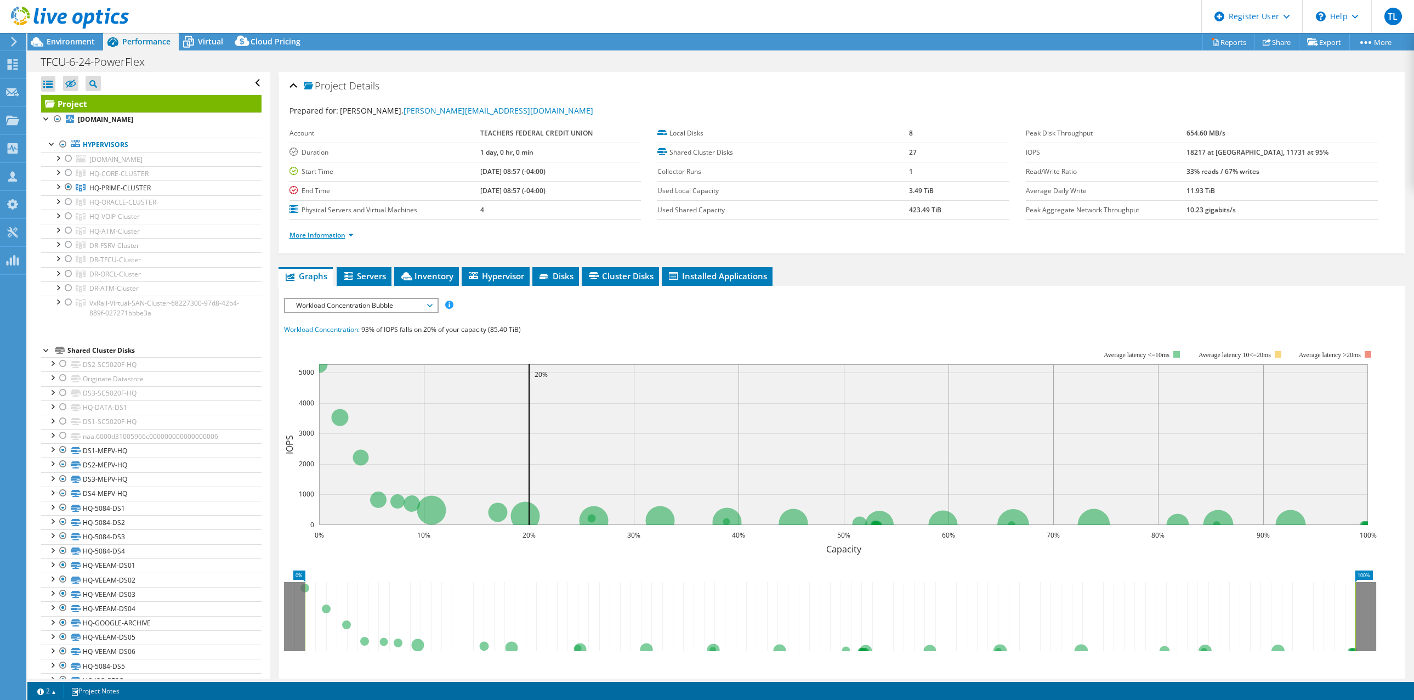
click at [330, 235] on link "More Information" at bounding box center [322, 234] width 64 height 9
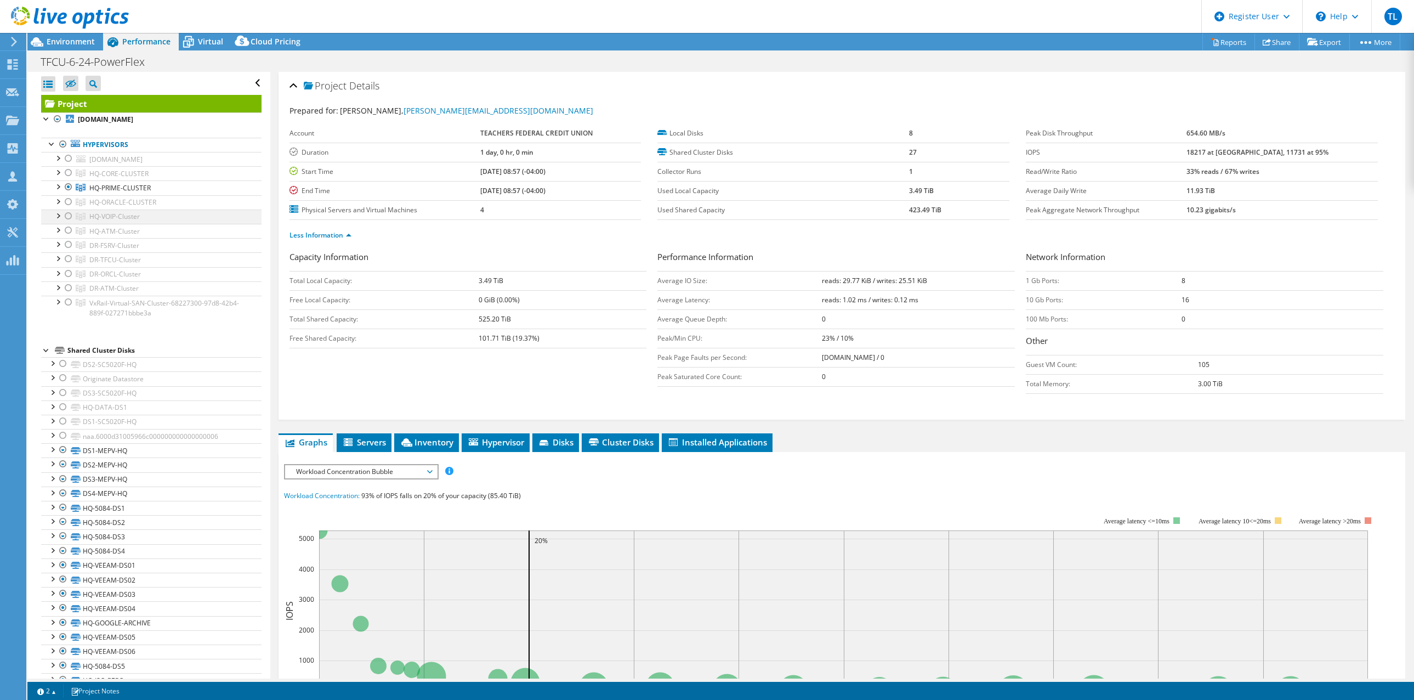
click at [70, 216] on div at bounding box center [68, 215] width 11 height 13
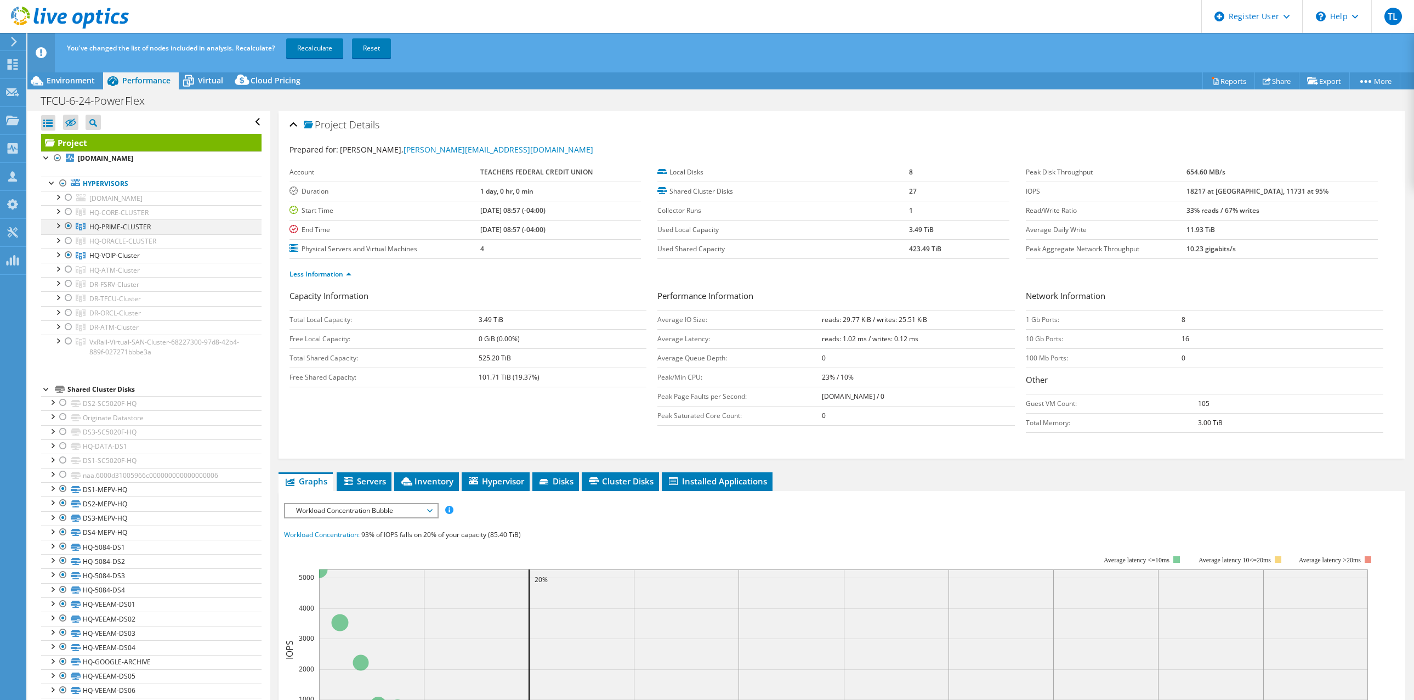
click at [68, 223] on div at bounding box center [68, 225] width 11 height 13
click at [317, 46] on link "Recalculate" at bounding box center [314, 48] width 57 height 20
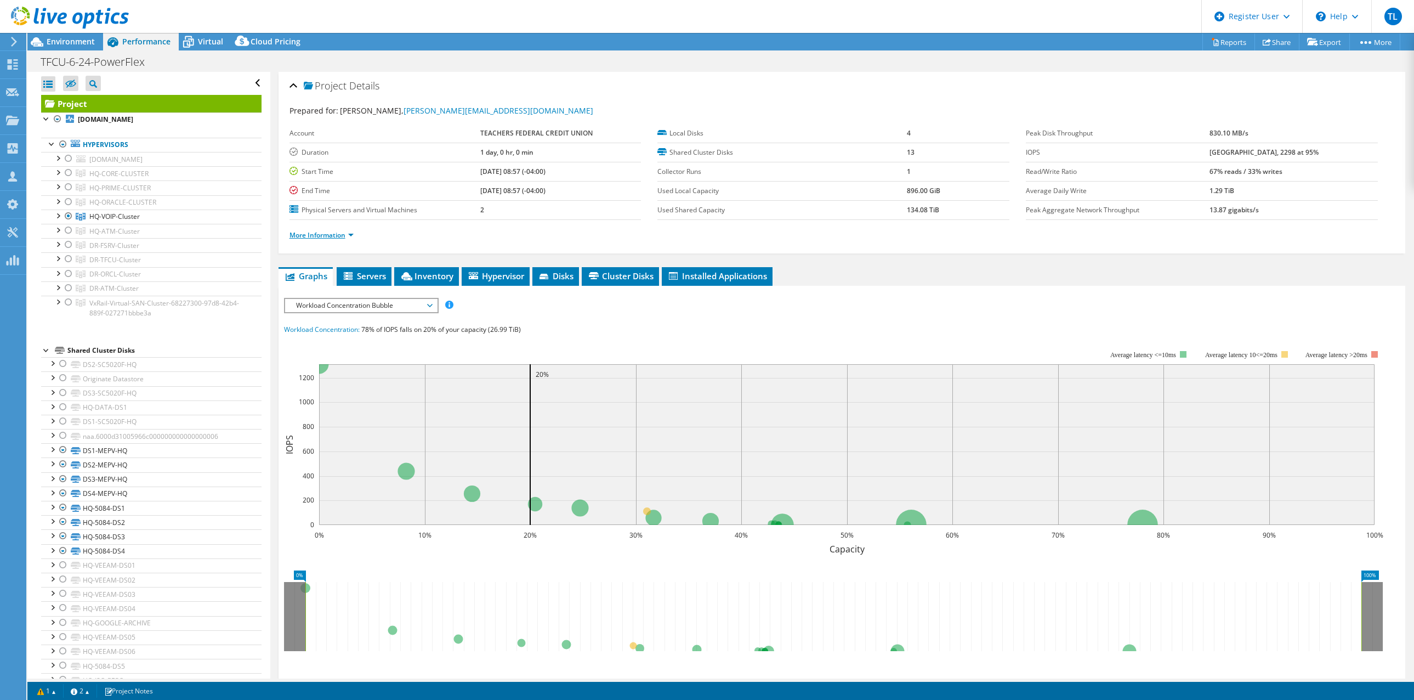
click at [338, 231] on link "More Information" at bounding box center [322, 234] width 64 height 9
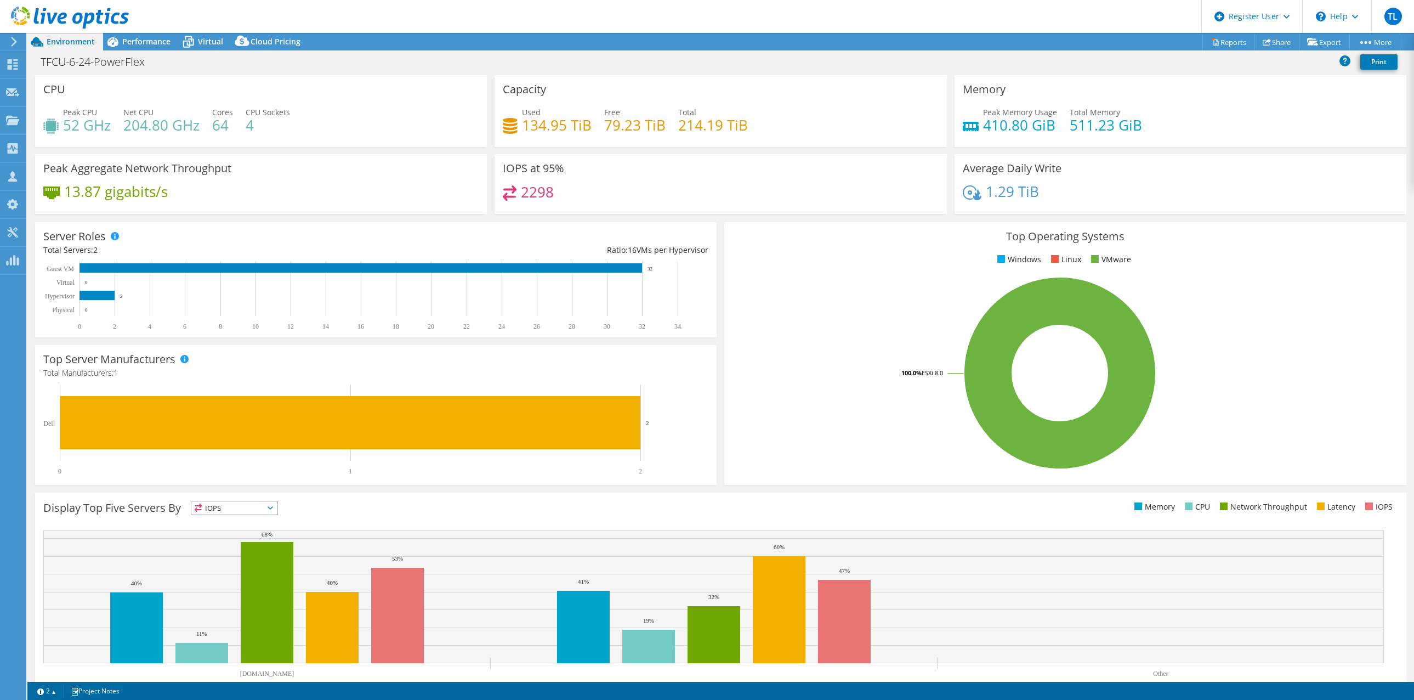
select select "USD"
